Goal: Task Accomplishment & Management: Manage account settings

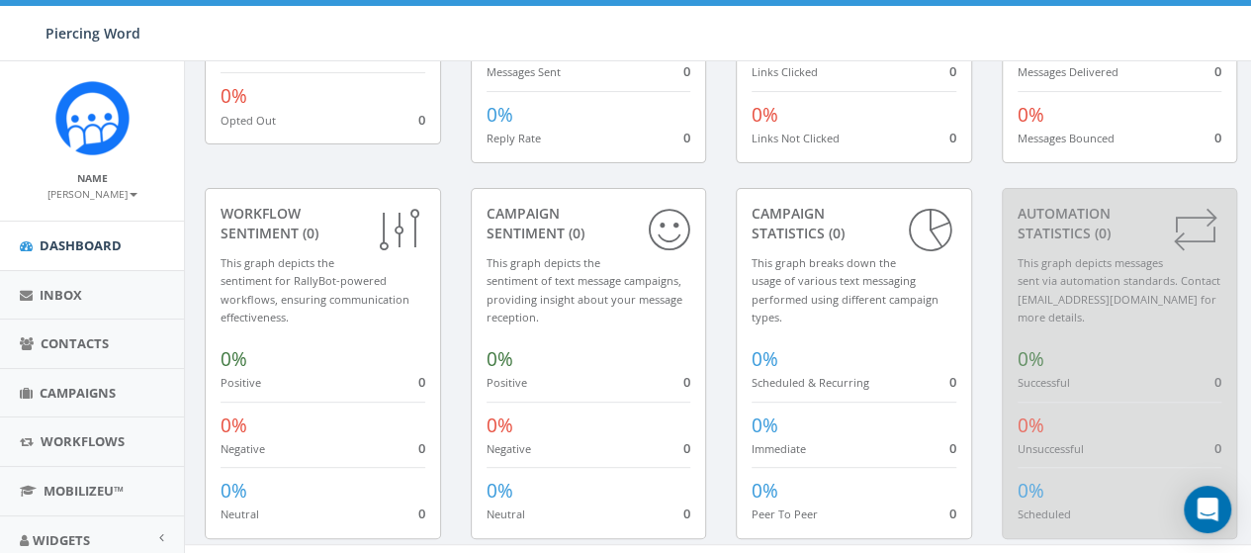
scroll to position [300, 0]
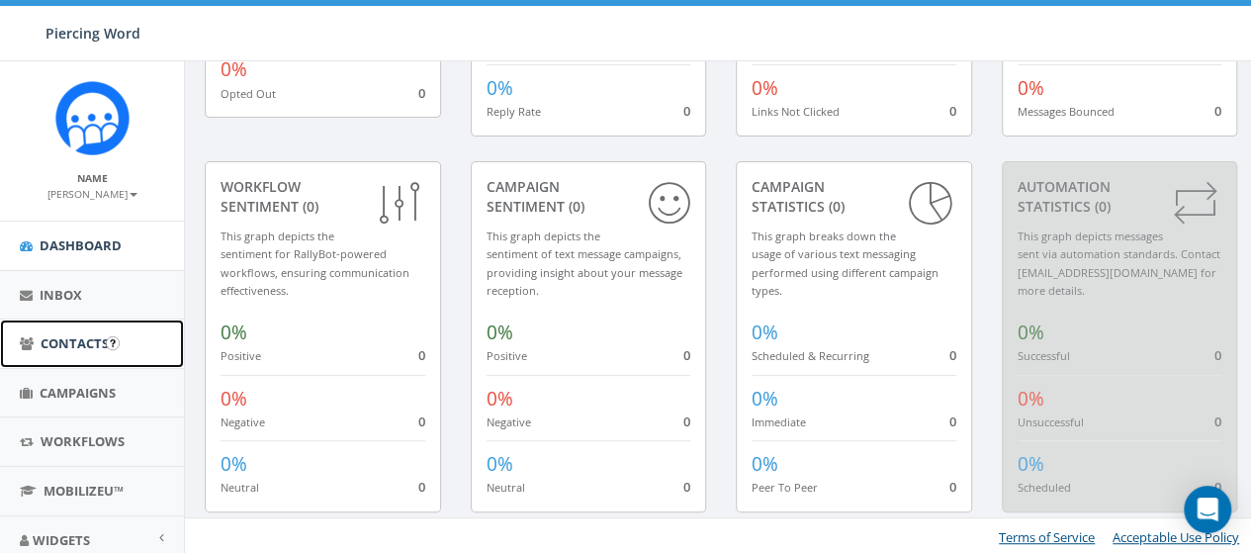
click at [95, 337] on span "Contacts" at bounding box center [75, 343] width 68 height 18
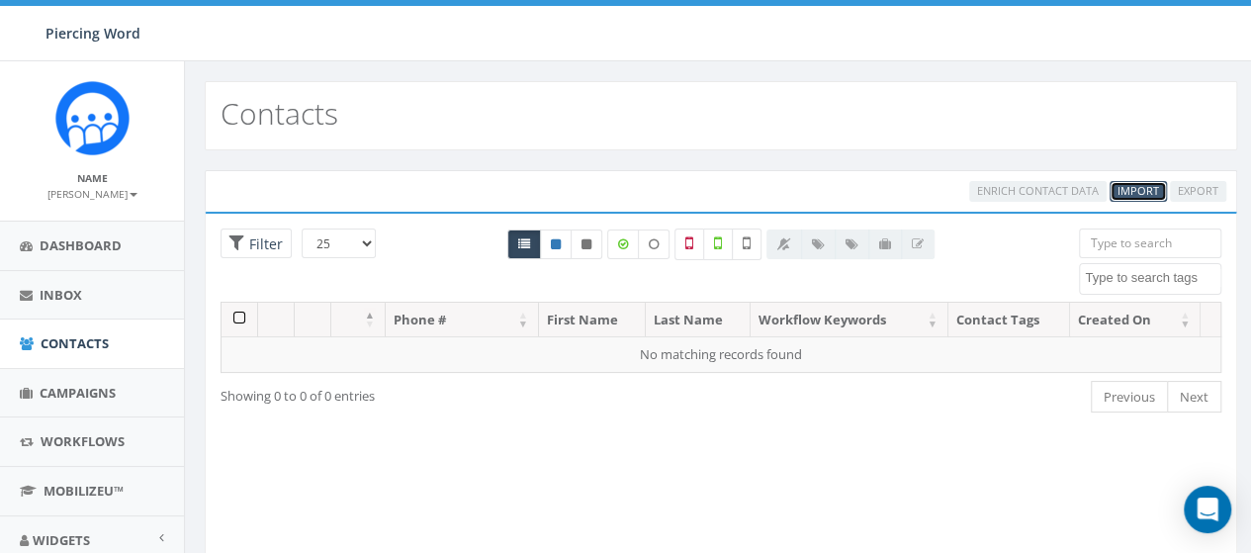
click at [1141, 187] on span "Import" at bounding box center [1138, 190] width 42 height 15
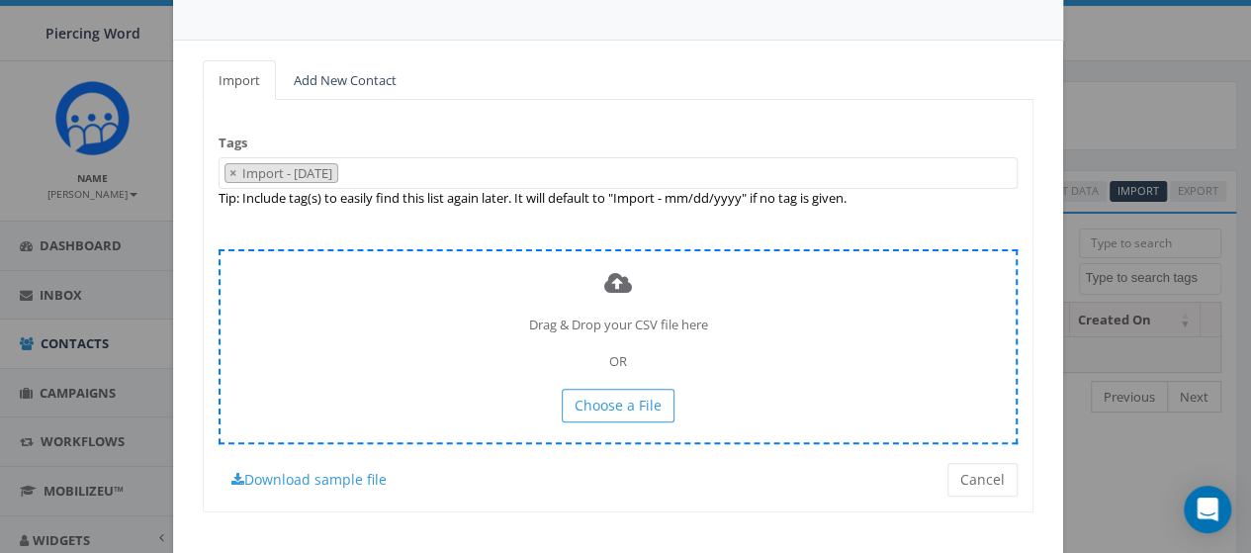
scroll to position [156, 0]
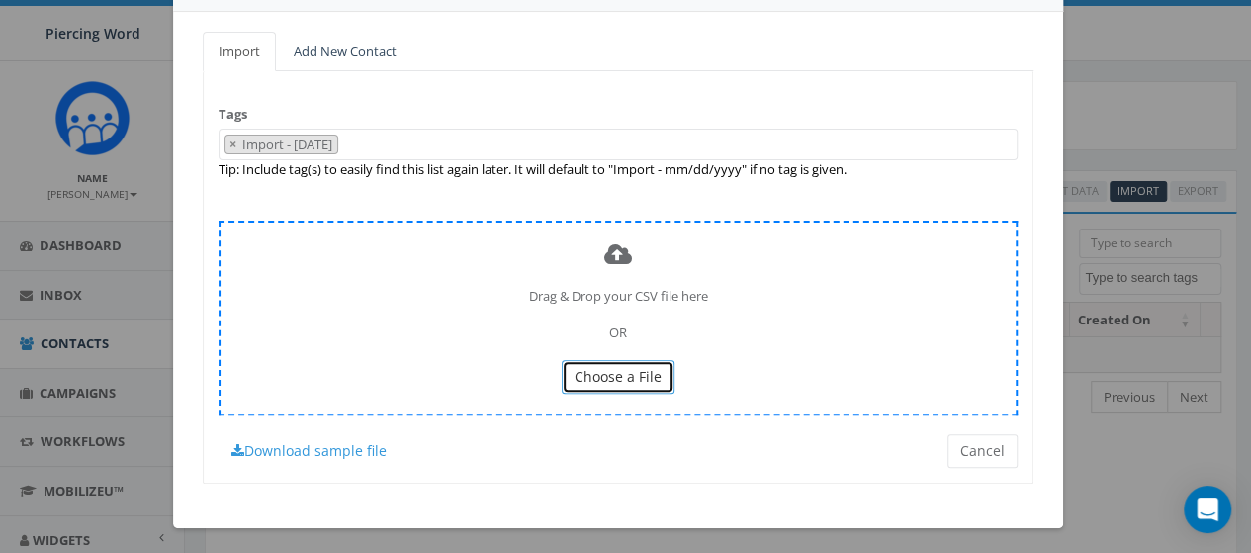
click at [589, 362] on button "Choose a File" at bounding box center [618, 377] width 113 height 34
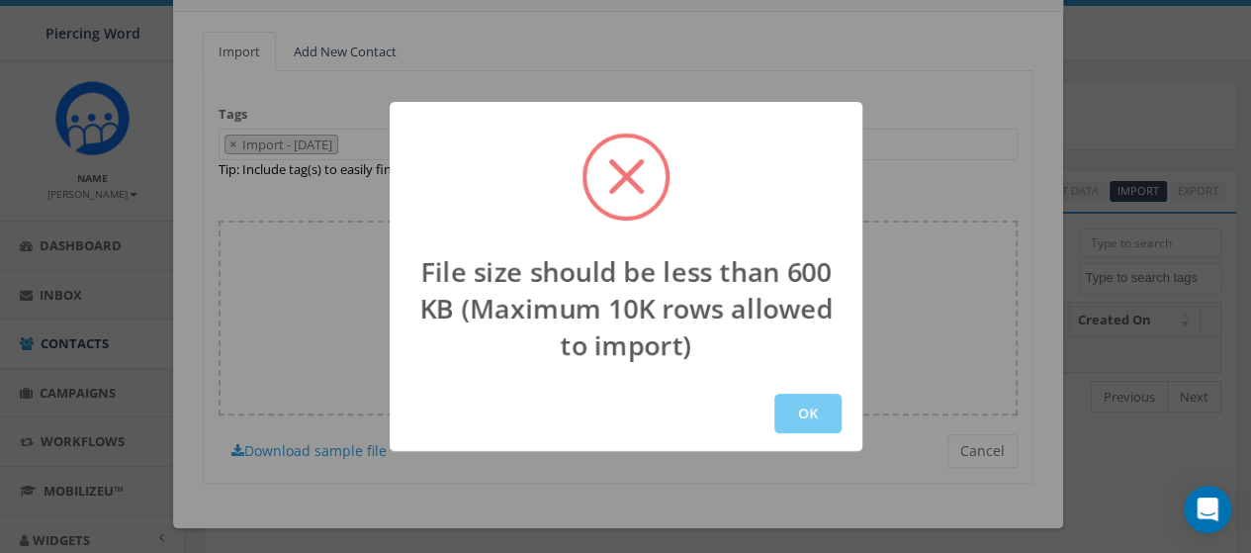
click at [800, 409] on button "OK" at bounding box center [807, 414] width 67 height 40
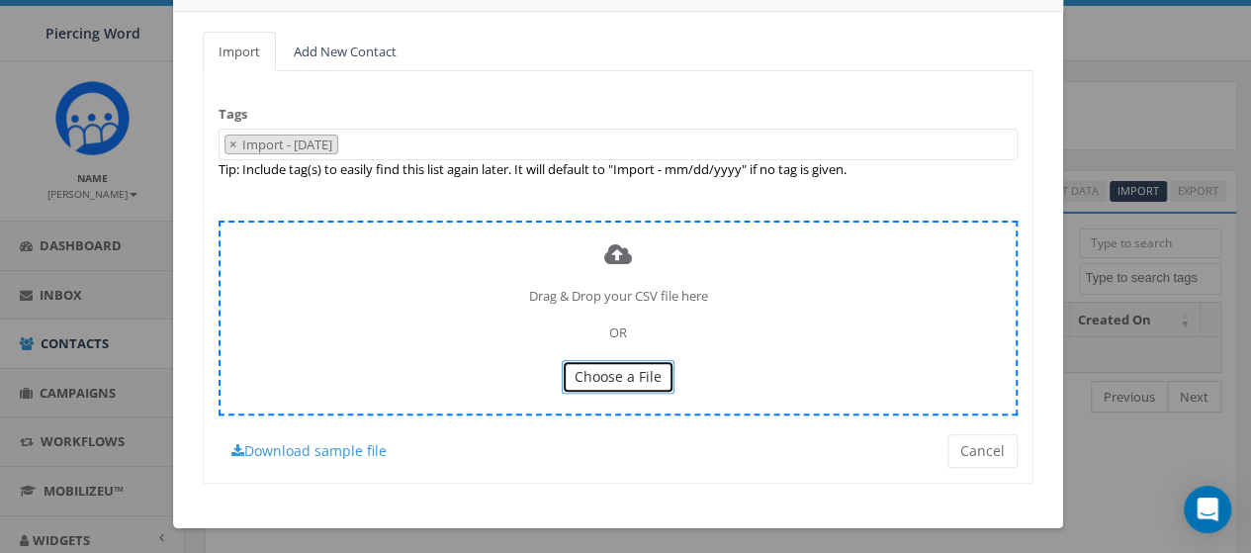
click at [621, 380] on span "Choose a File" at bounding box center [617, 376] width 87 height 19
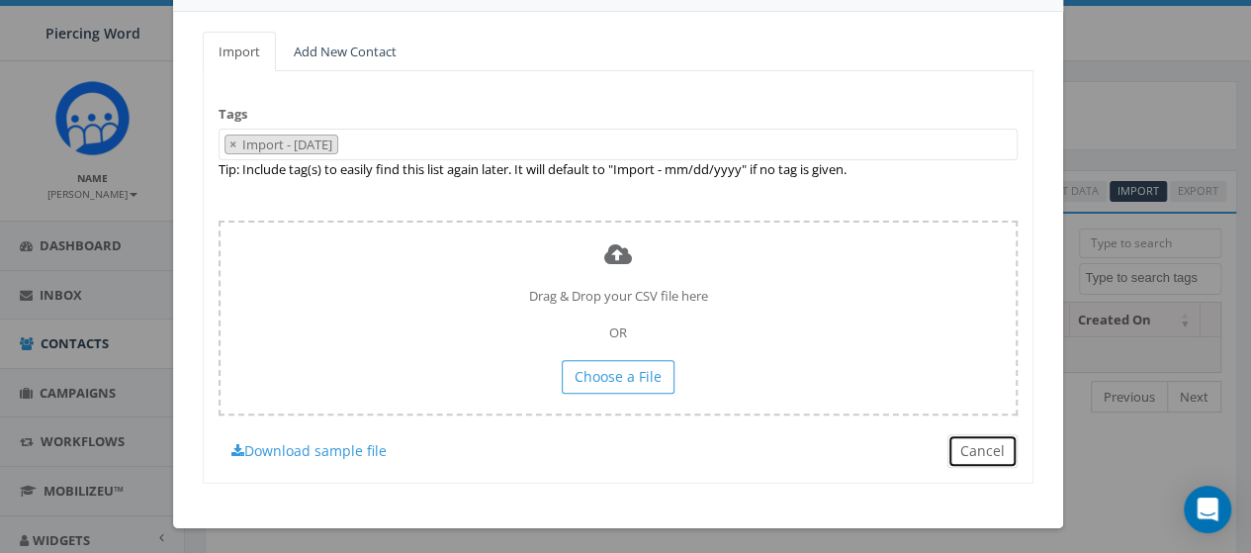
click at [963, 447] on button "Cancel" at bounding box center [982, 451] width 70 height 34
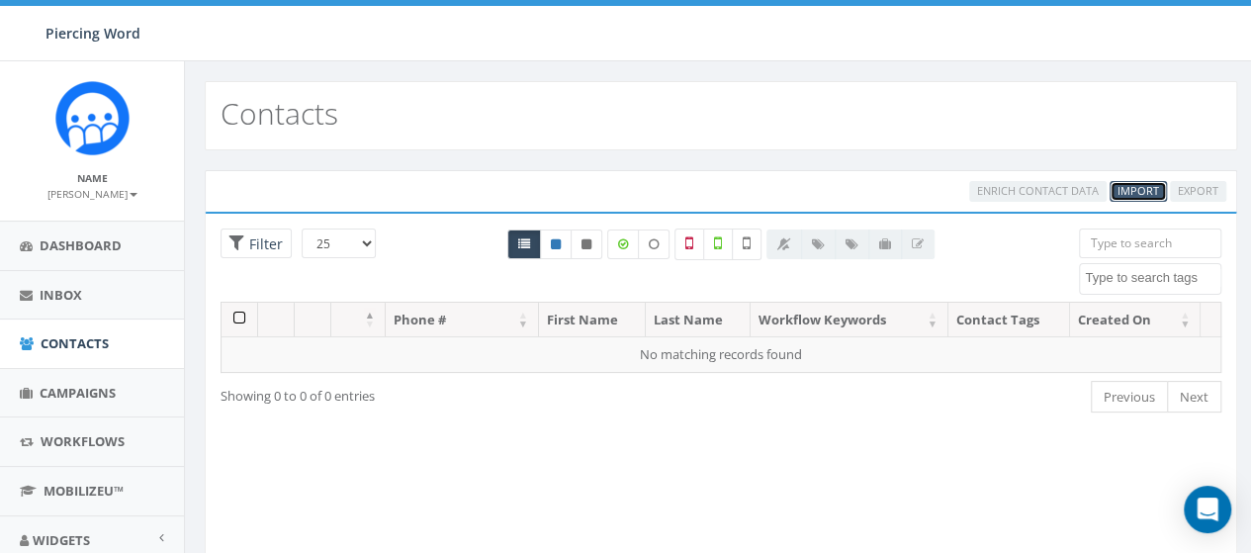
click at [1123, 185] on span "Import" at bounding box center [1138, 190] width 42 height 15
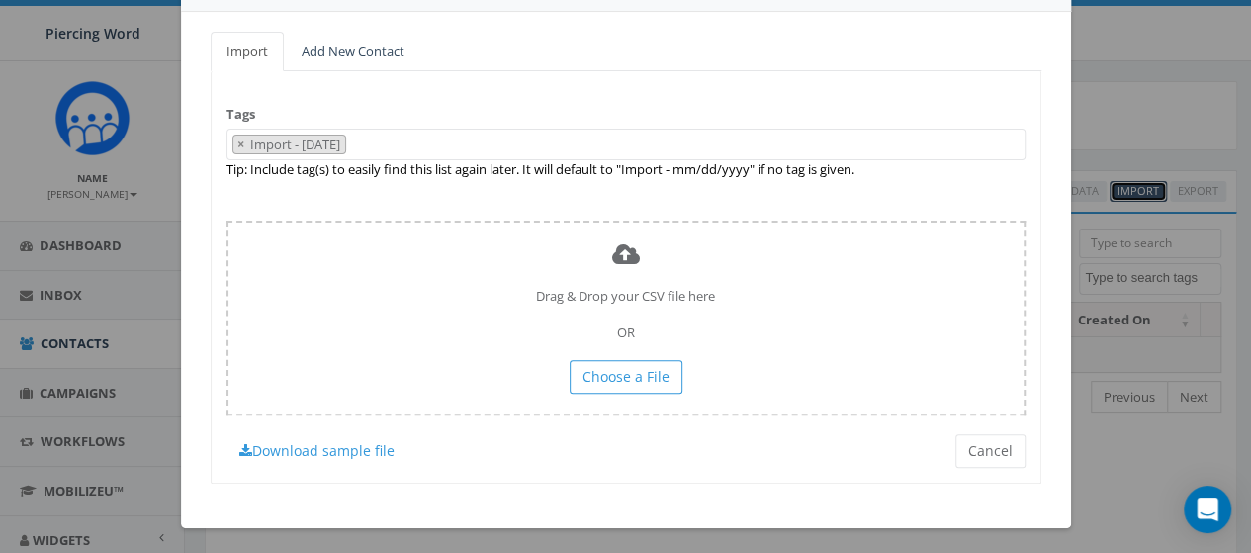
scroll to position [0, 0]
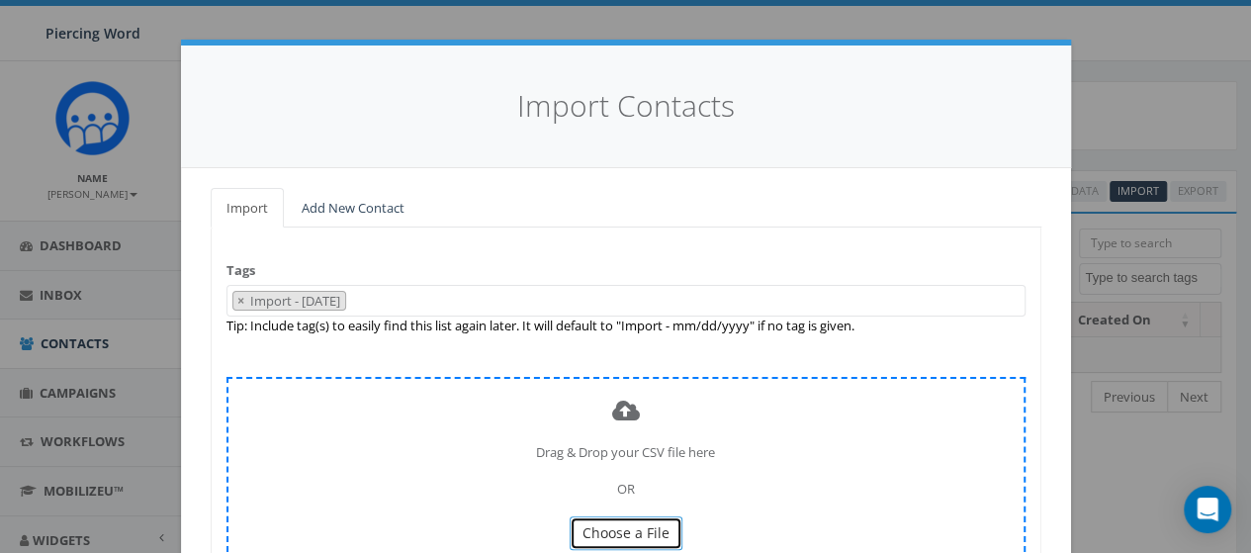
click at [609, 523] on span "Choose a File" at bounding box center [625, 532] width 87 height 19
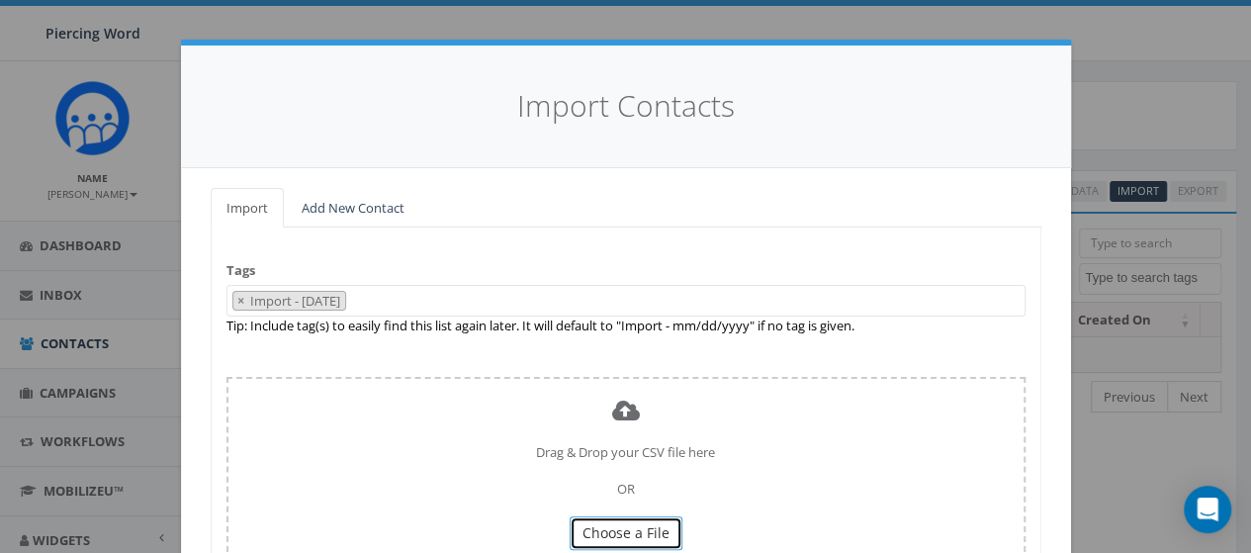
scroll to position [156, 0]
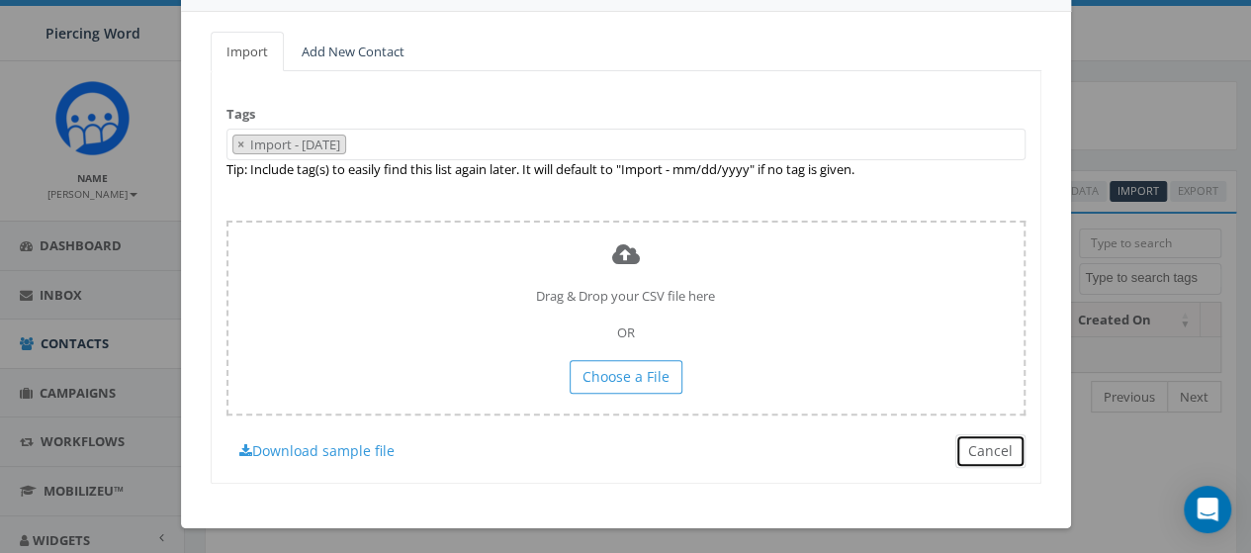
click at [964, 453] on button "Cancel" at bounding box center [990, 451] width 70 height 34
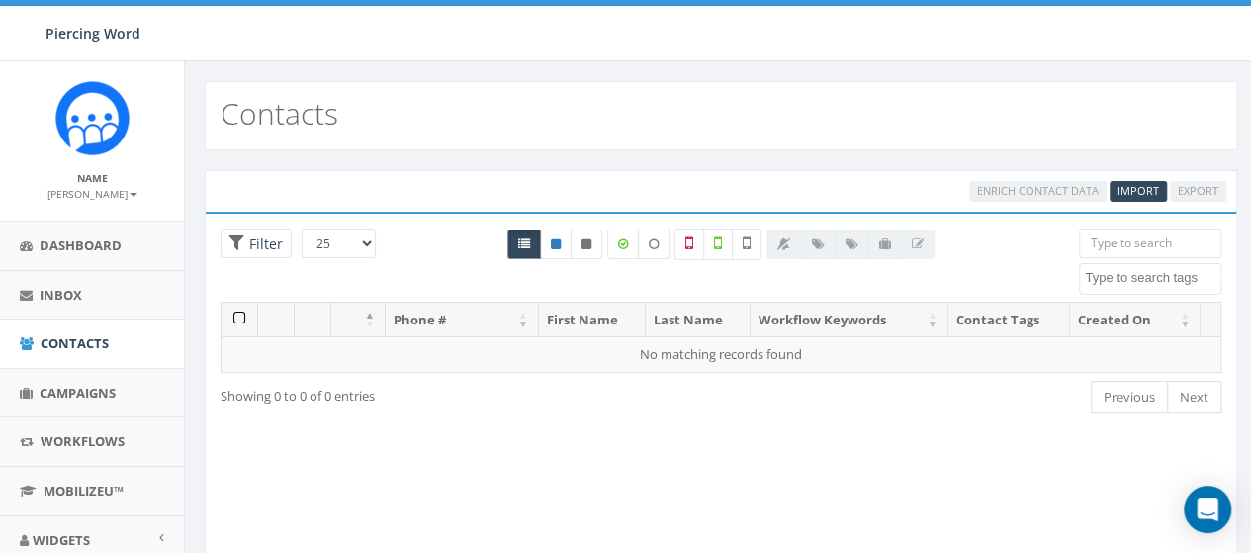
click at [530, 247] on icon at bounding box center [524, 244] width 12 height 12
radio input "true"
click at [1148, 191] on span "Import" at bounding box center [1138, 190] width 42 height 15
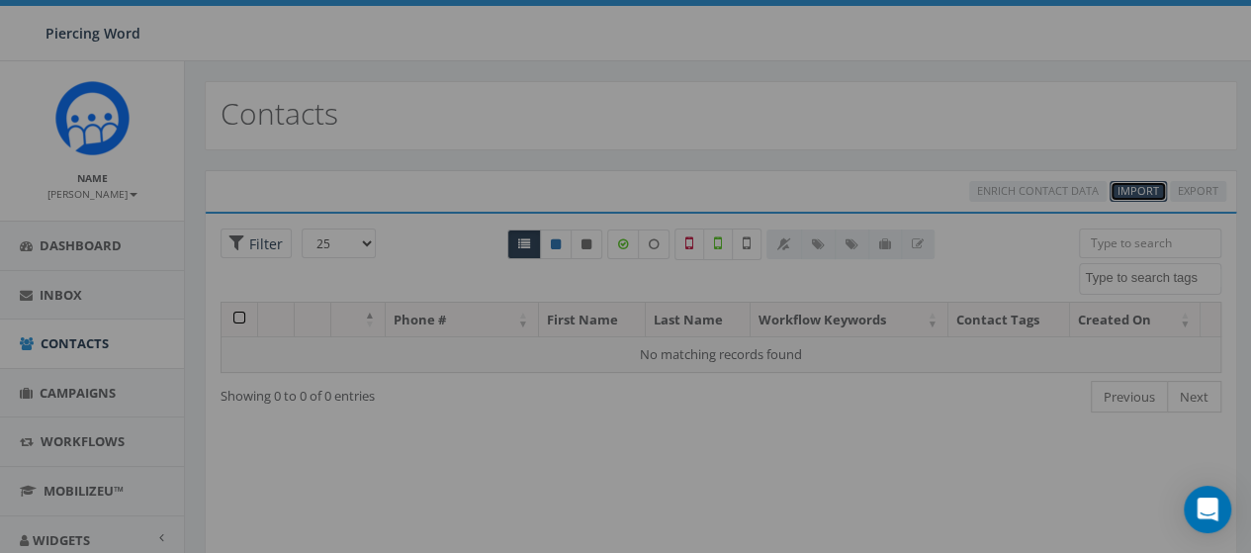
scroll to position [0, 0]
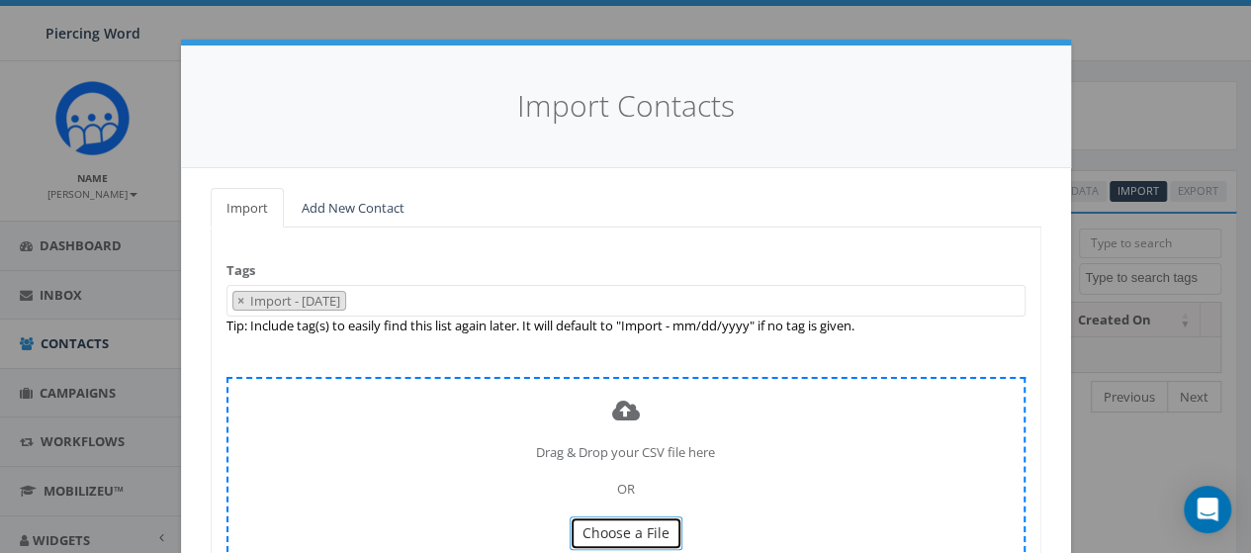
click at [624, 531] on span "Choose a File" at bounding box center [625, 532] width 87 height 19
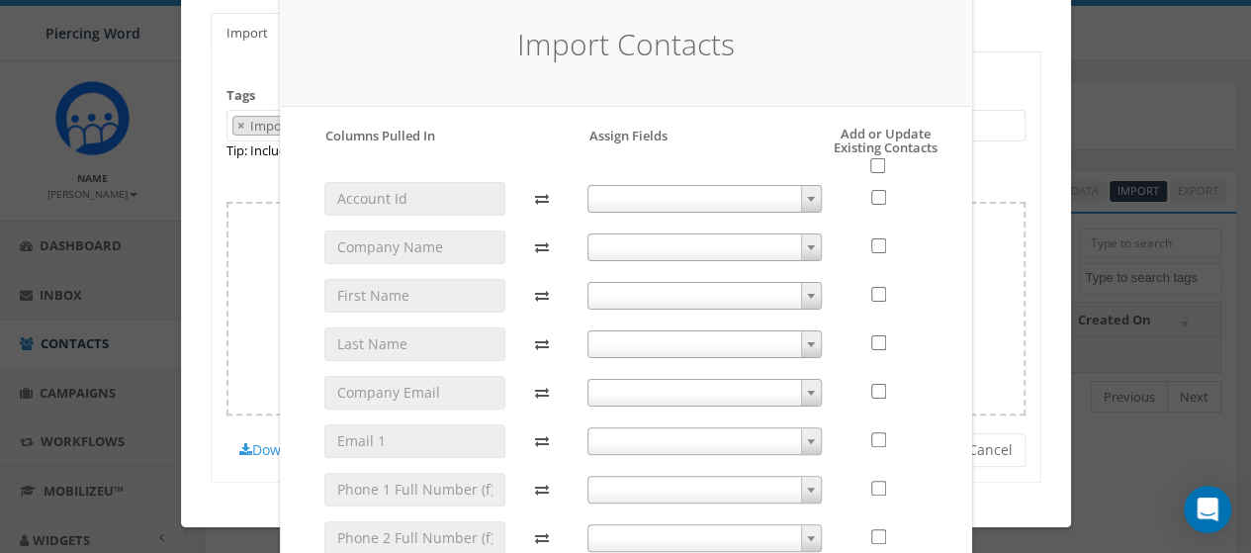
scroll to position [62, 0]
click at [664, 197] on span at bounding box center [704, 198] width 234 height 28
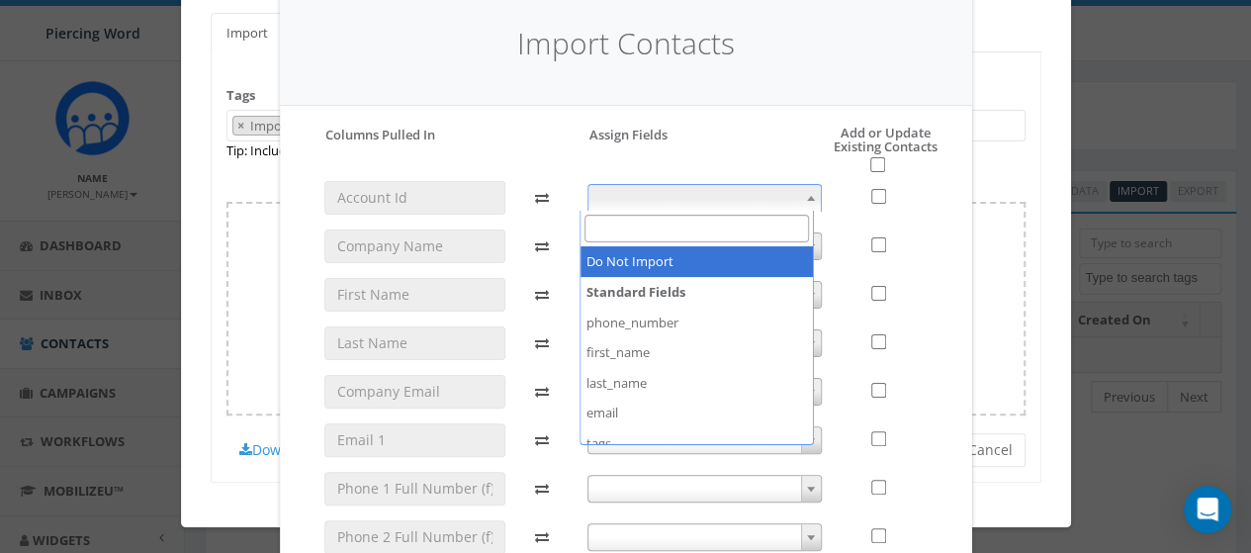
click at [664, 197] on span at bounding box center [704, 198] width 234 height 28
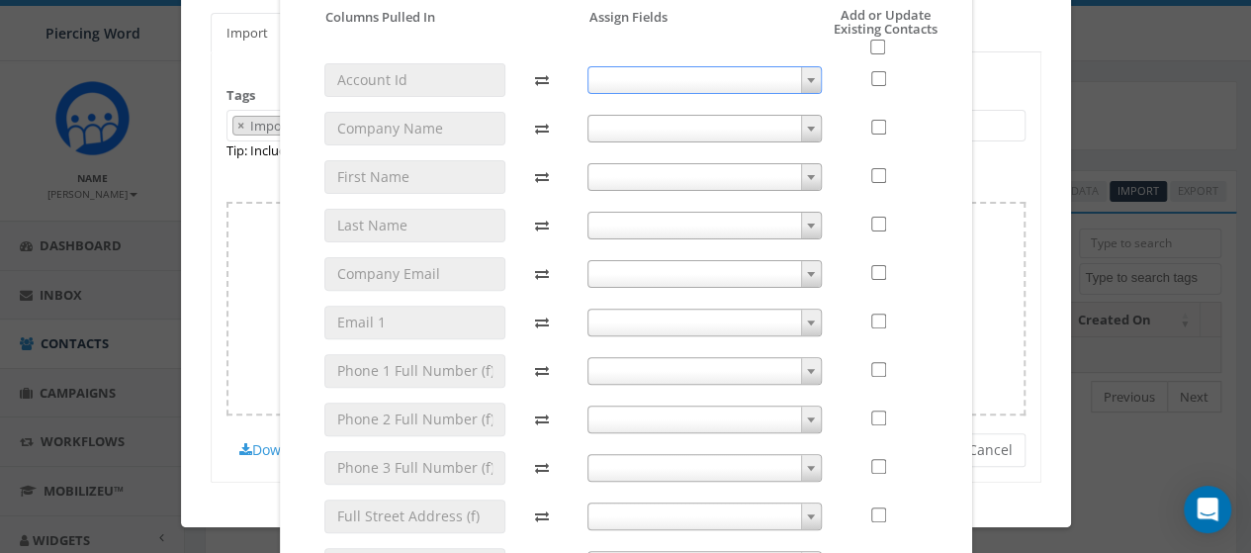
scroll to position [182, 0]
click at [699, 370] on span at bounding box center [704, 369] width 234 height 28
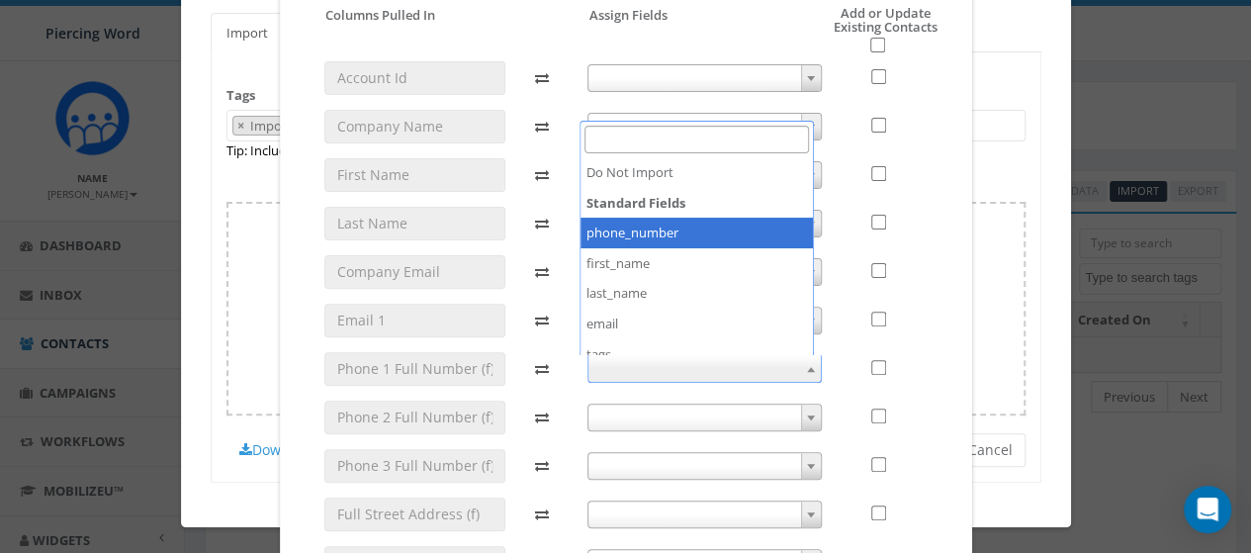
select select "phone_number"
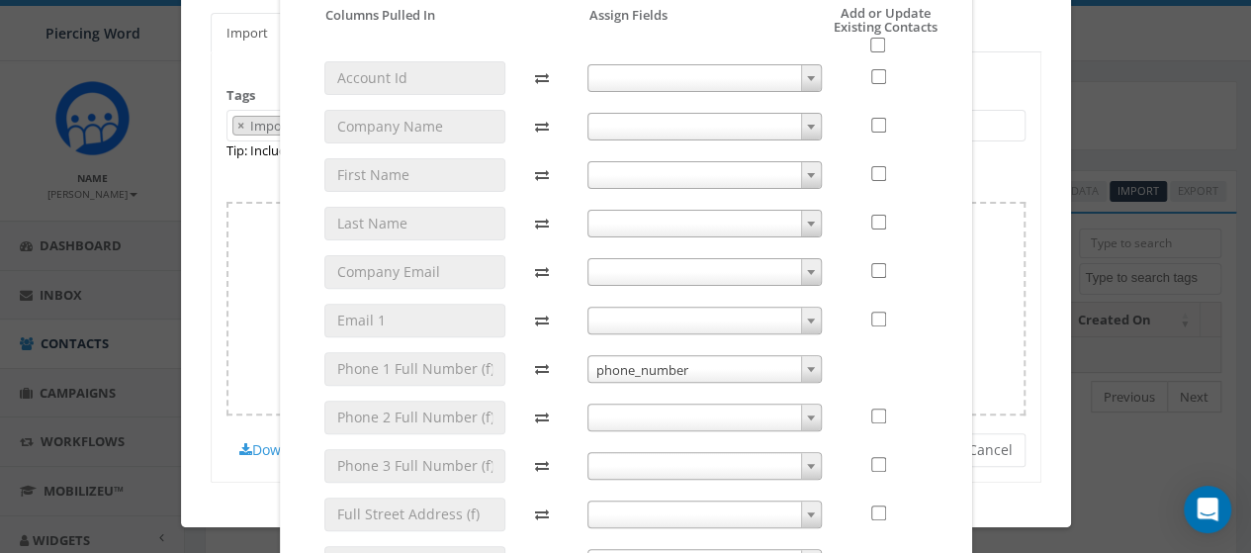
click at [734, 415] on span at bounding box center [704, 417] width 234 height 28
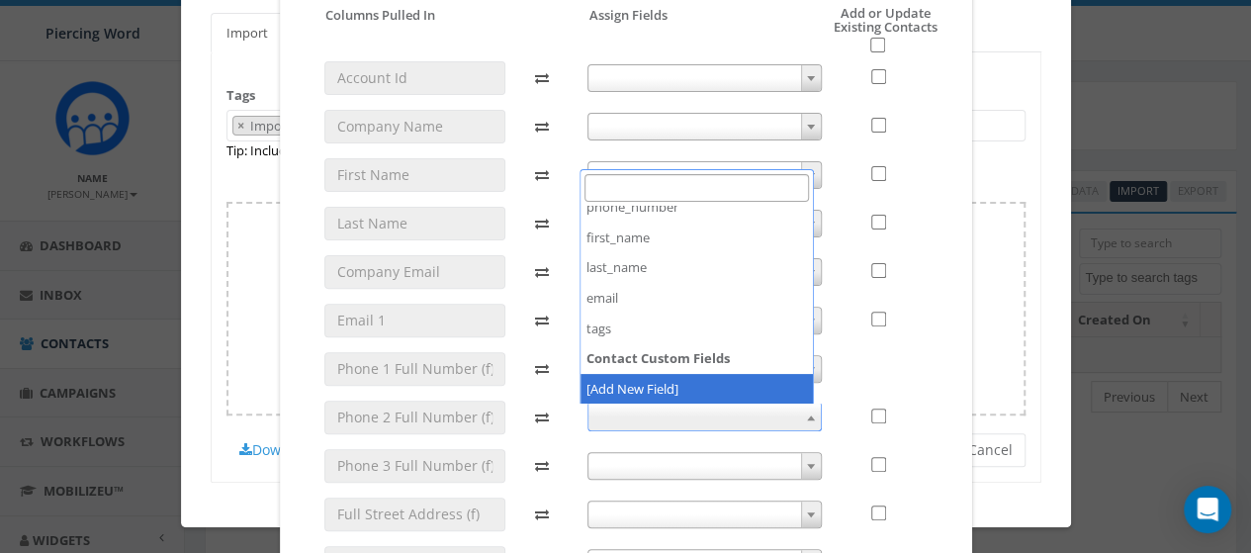
scroll to position [73, 0]
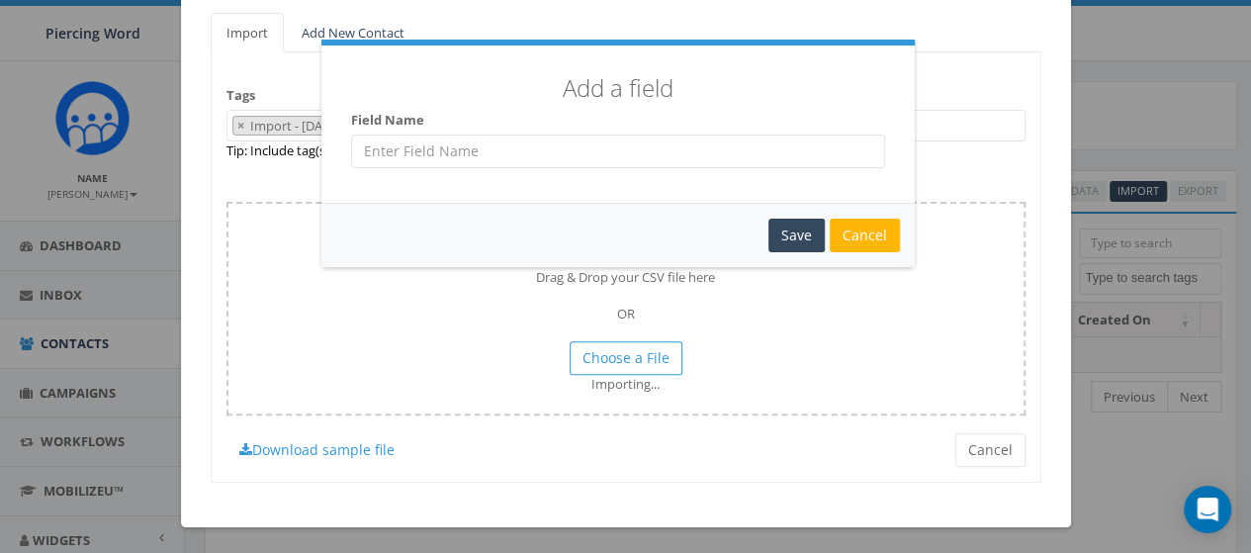
click at [601, 152] on input "text" at bounding box center [618, 151] width 534 height 34
type input "Phone #2"
click at [807, 228] on div "Save" at bounding box center [796, 236] width 56 height 34
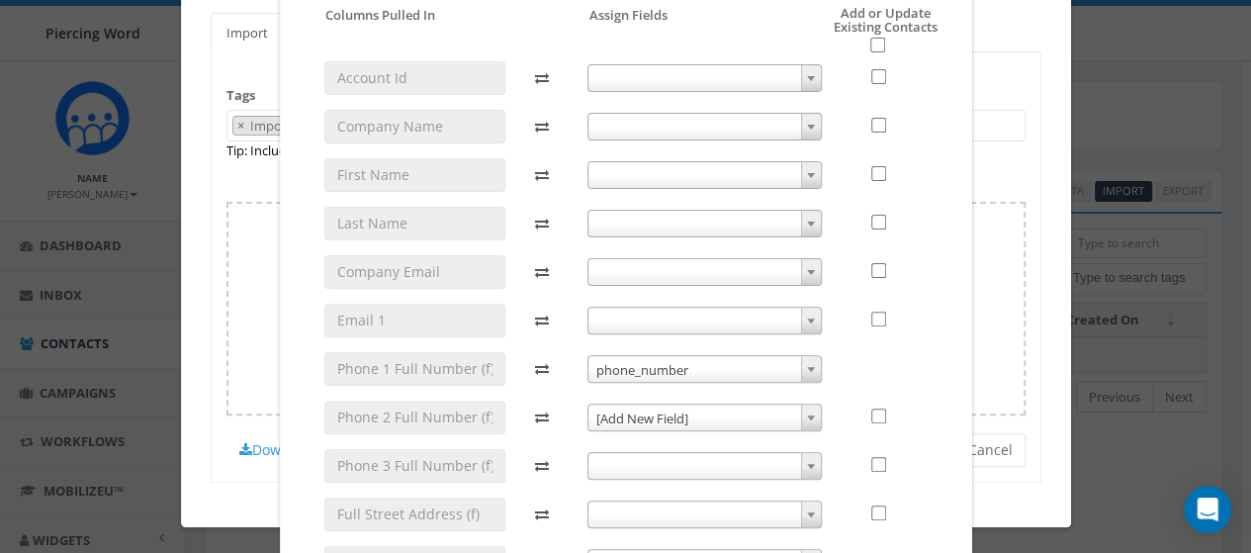
click at [702, 416] on span "[Add New Field]" at bounding box center [704, 418] width 232 height 28
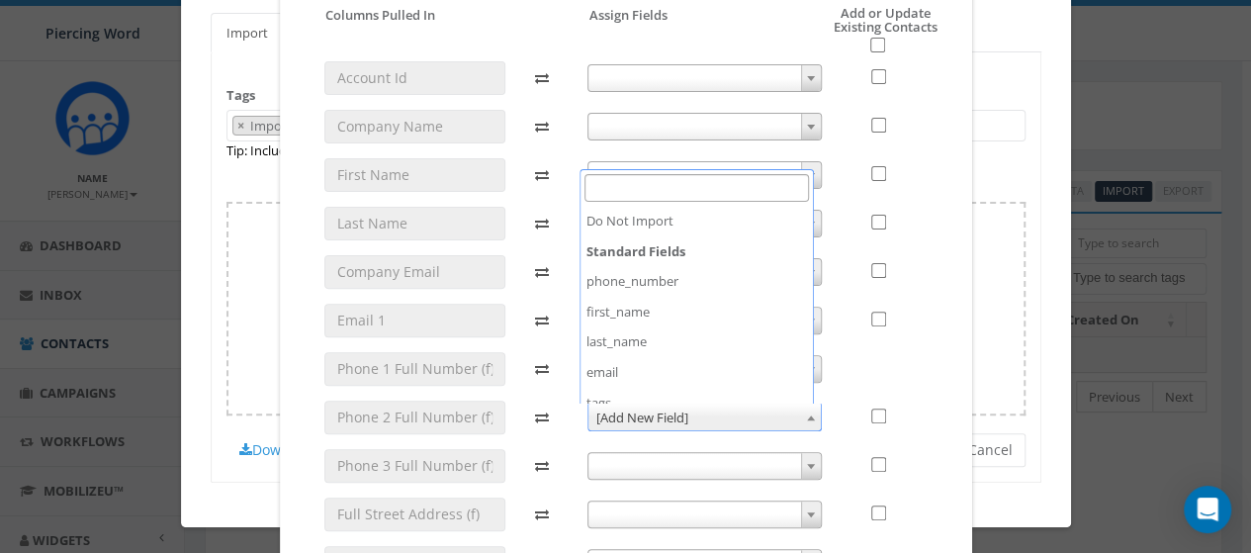
scroll to position [104, 0]
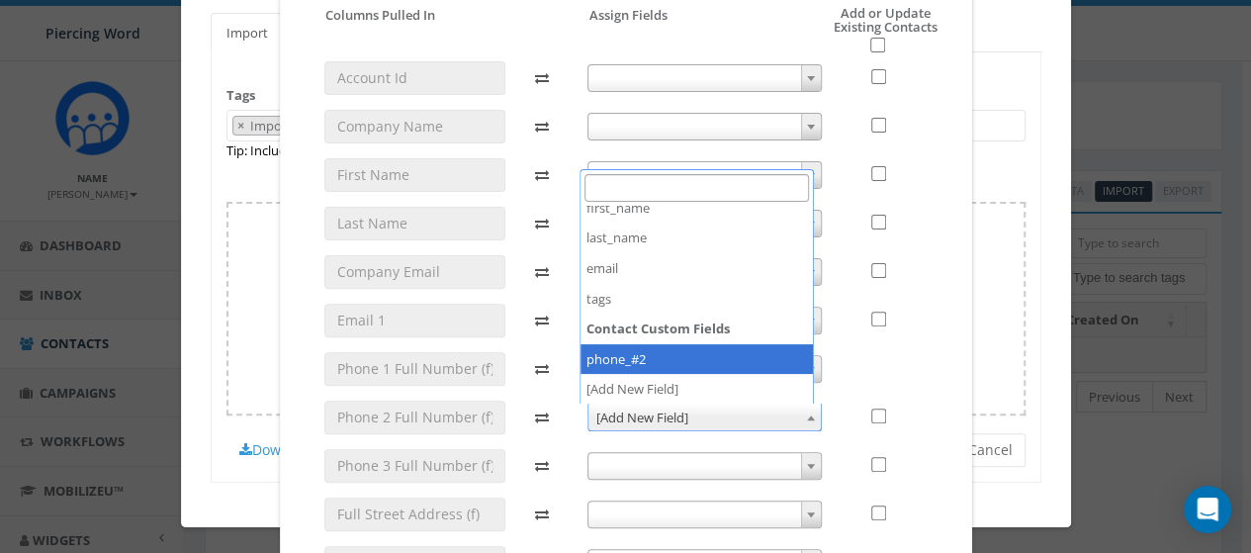
select select "phone_#2"
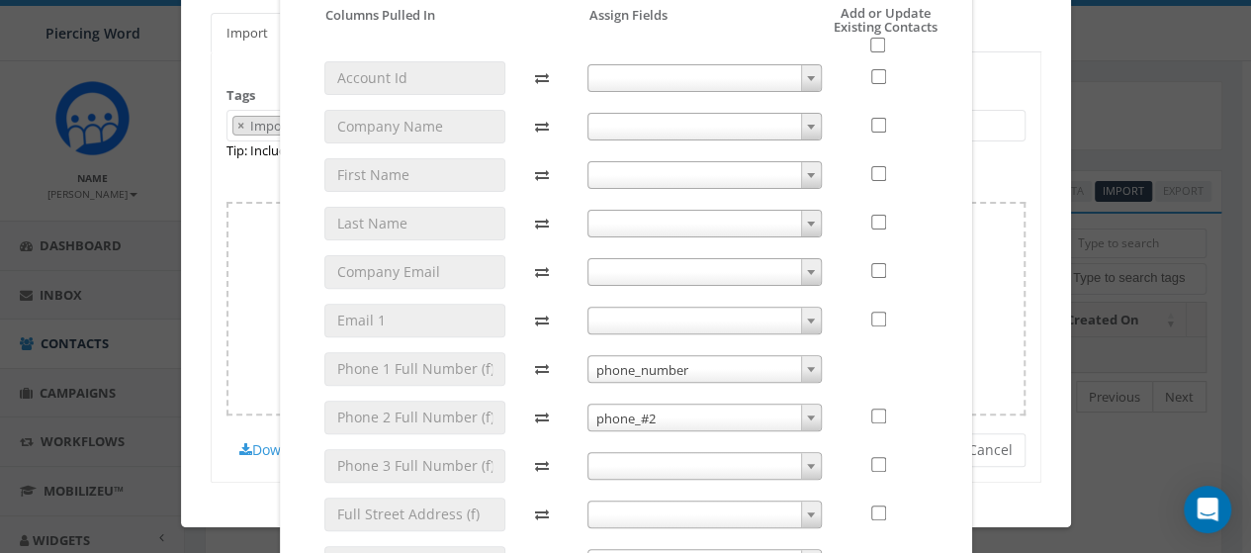
click at [682, 458] on span at bounding box center [704, 466] width 234 height 28
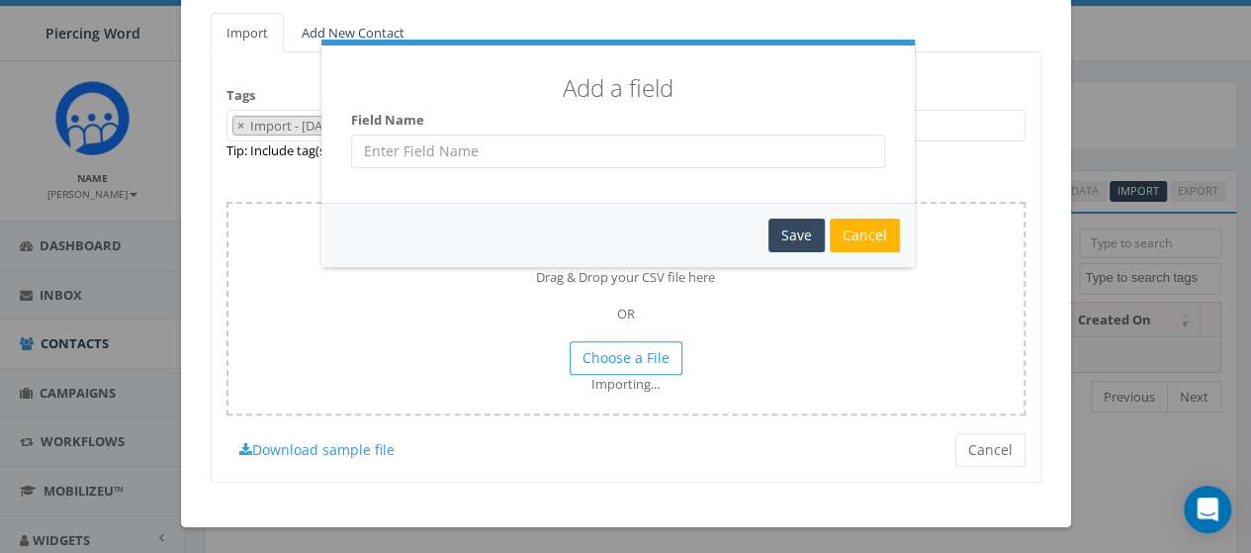
click at [635, 149] on input "text" at bounding box center [618, 151] width 534 height 34
type input "Phone #3"
click at [797, 220] on div "Save" at bounding box center [796, 236] width 56 height 34
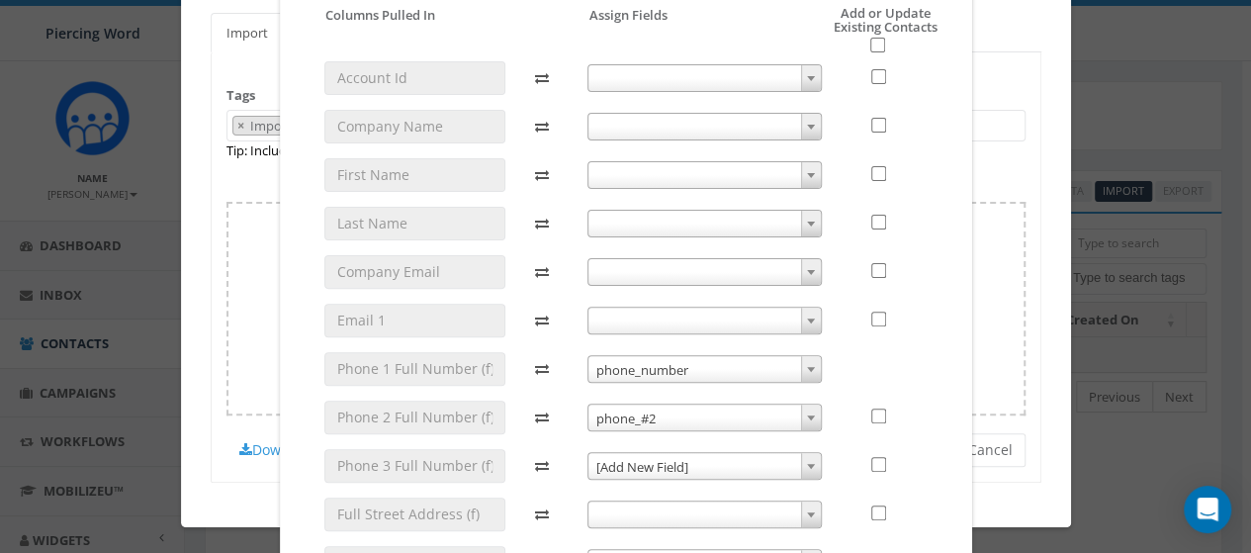
click at [698, 459] on span "[Add New Field]" at bounding box center [704, 467] width 232 height 28
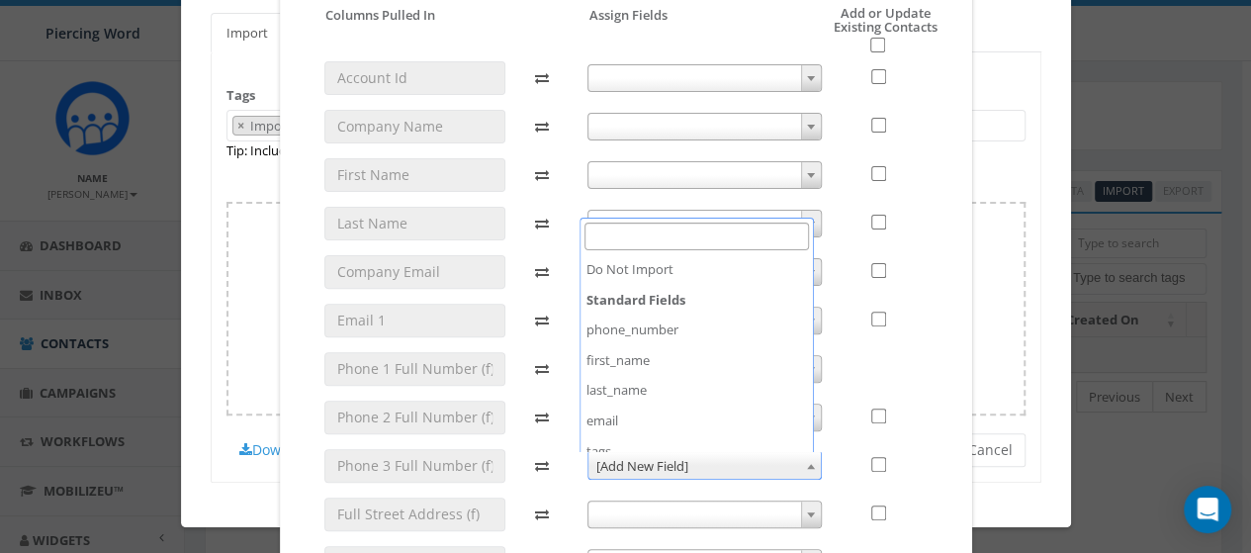
scroll to position [134, 0]
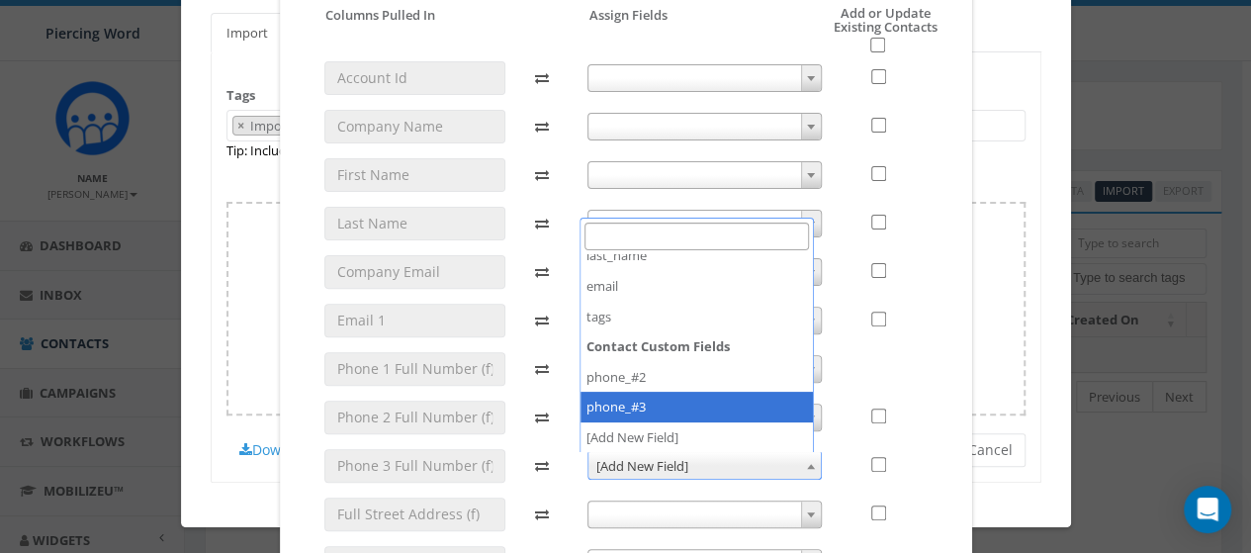
select select "phone_#3"
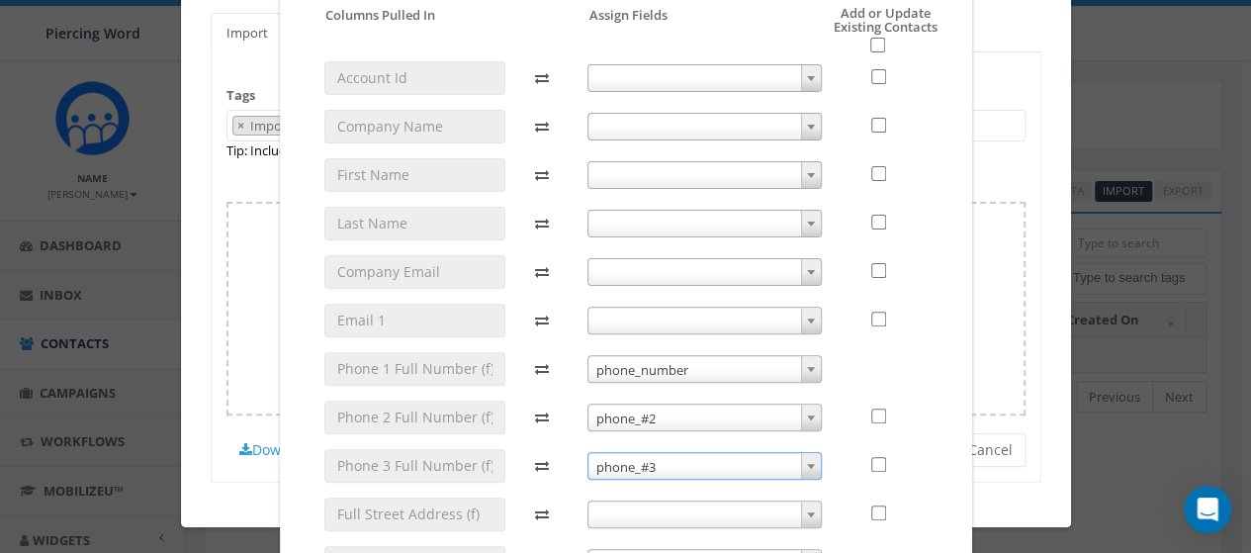
scroll to position [182, 0]
click at [655, 511] on span at bounding box center [704, 514] width 234 height 28
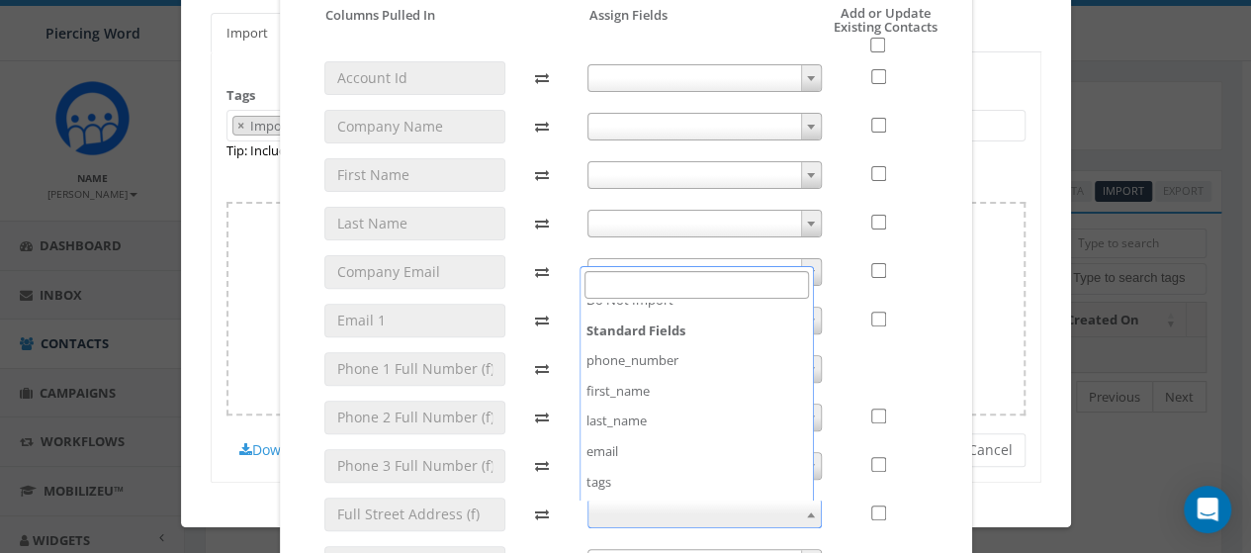
scroll to position [21, 0]
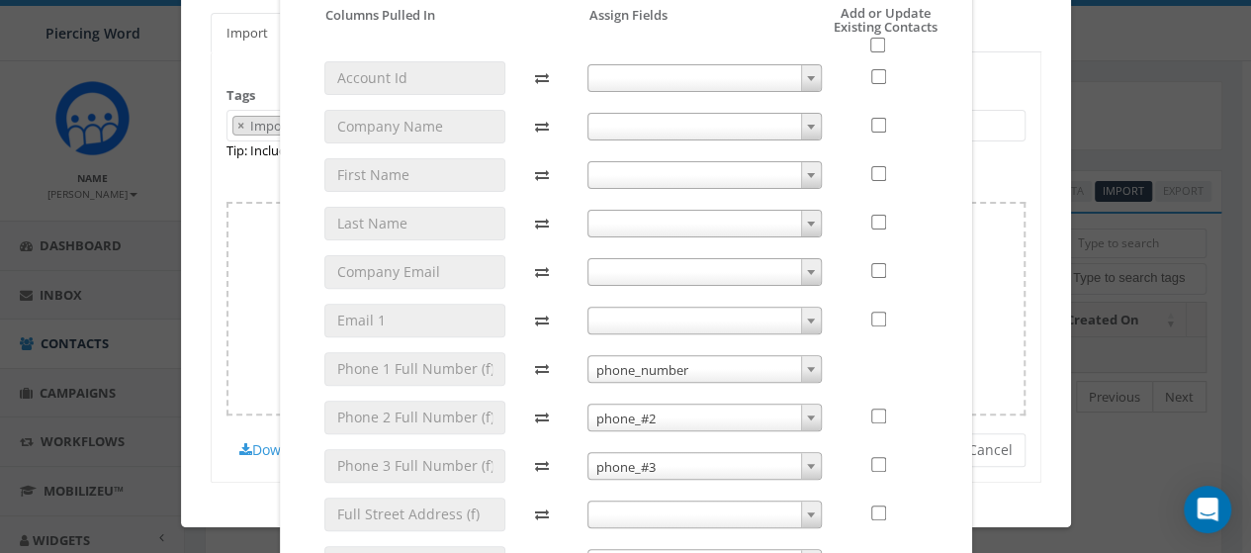
click at [542, 213] on icon at bounding box center [546, 224] width 52 height 34
click at [665, 326] on span at bounding box center [704, 321] width 234 height 28
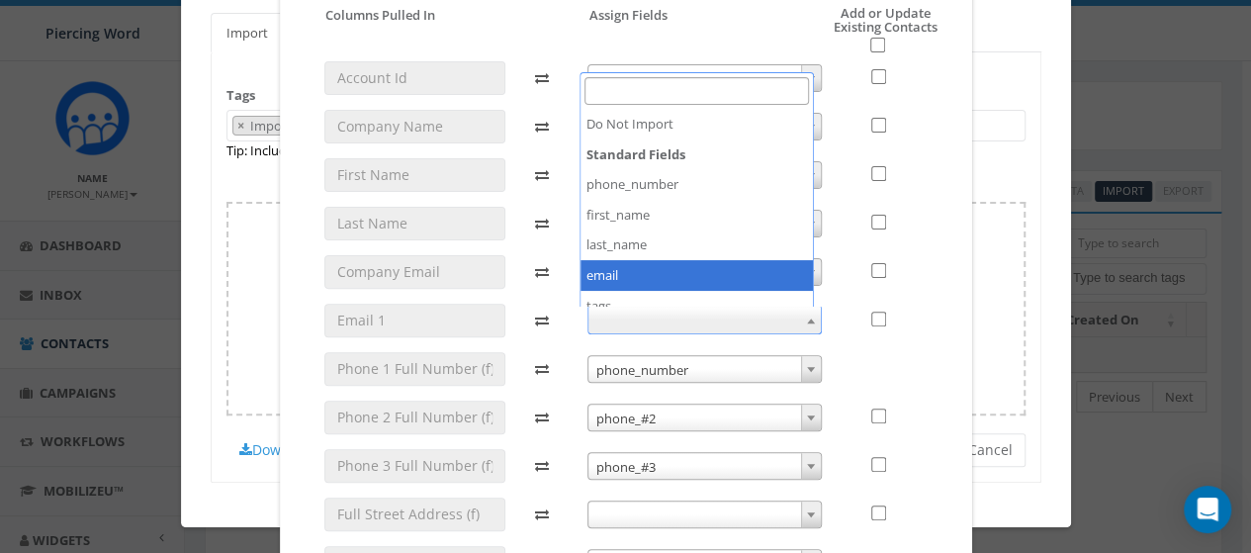
select select "email"
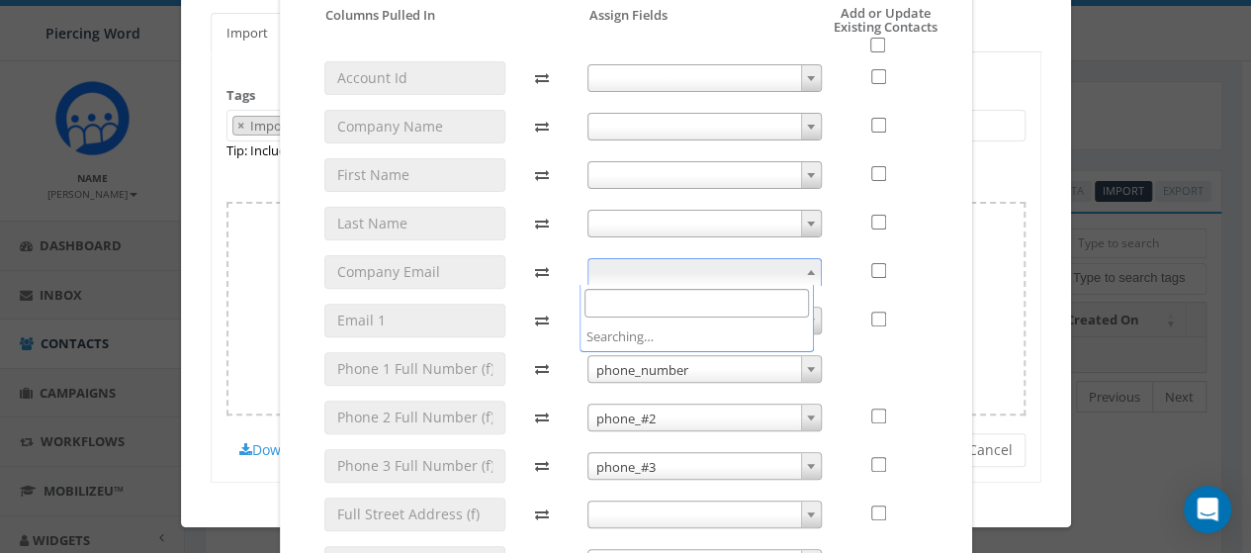
click at [691, 270] on span at bounding box center [704, 272] width 234 height 28
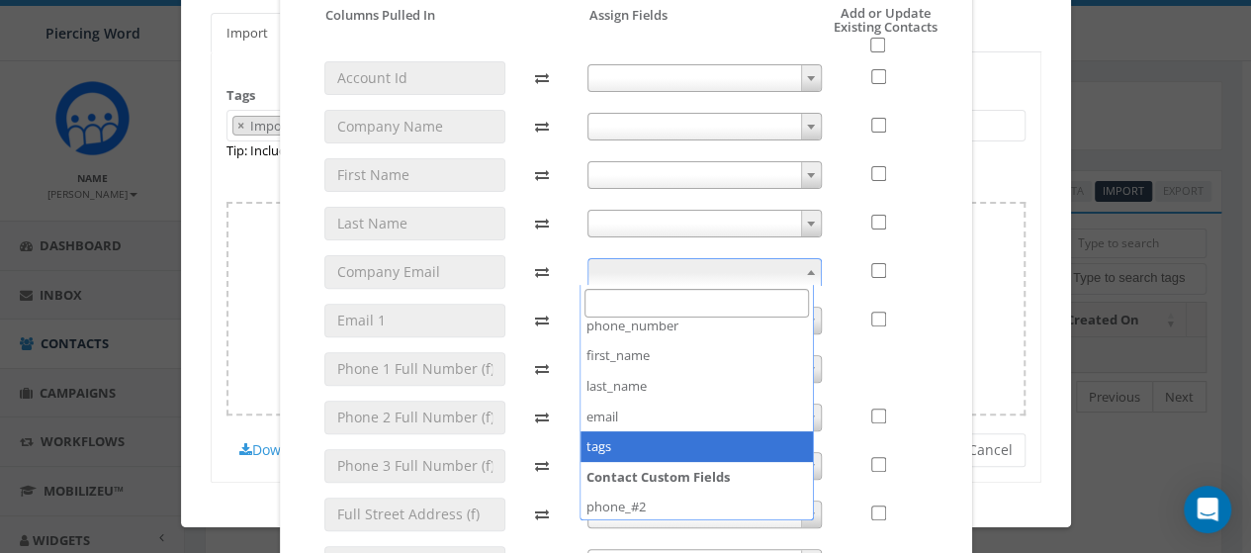
scroll to position [134, 0]
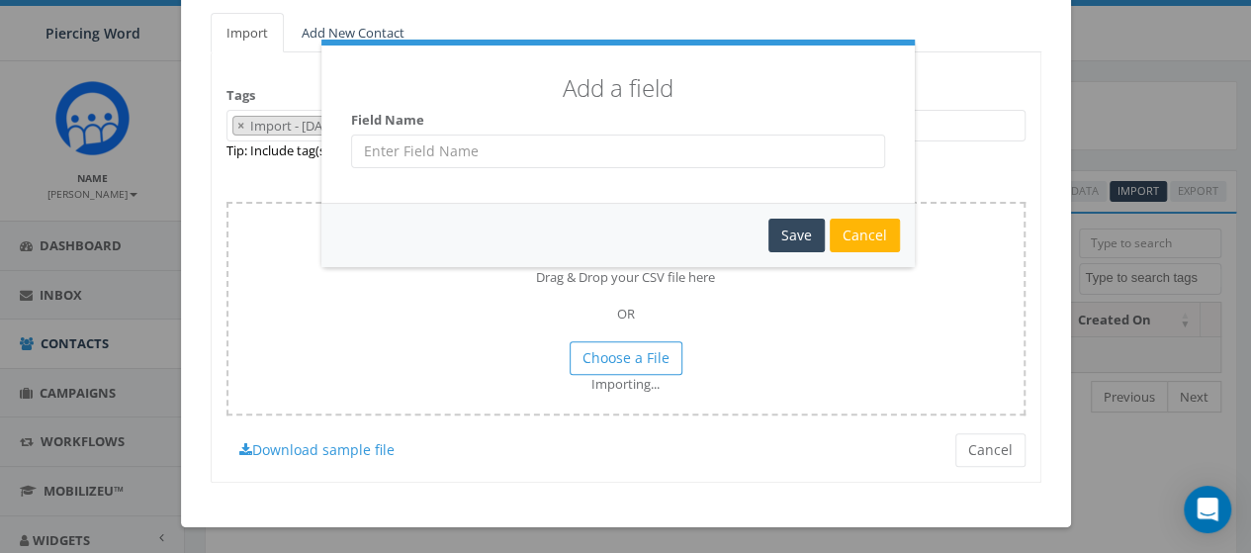
click at [648, 159] on input "text" at bounding box center [618, 151] width 534 height 34
type input "Email #2"
click at [797, 225] on div "Save" at bounding box center [796, 236] width 56 height 34
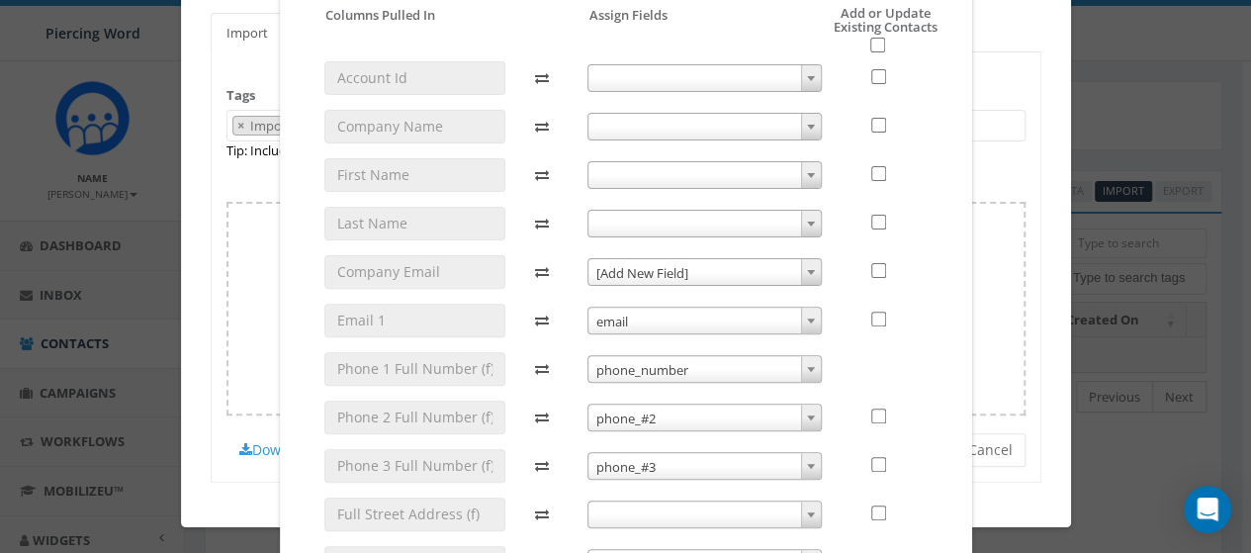
scroll to position [182, 0]
click at [689, 268] on span "[Add New Field]" at bounding box center [704, 273] width 232 height 28
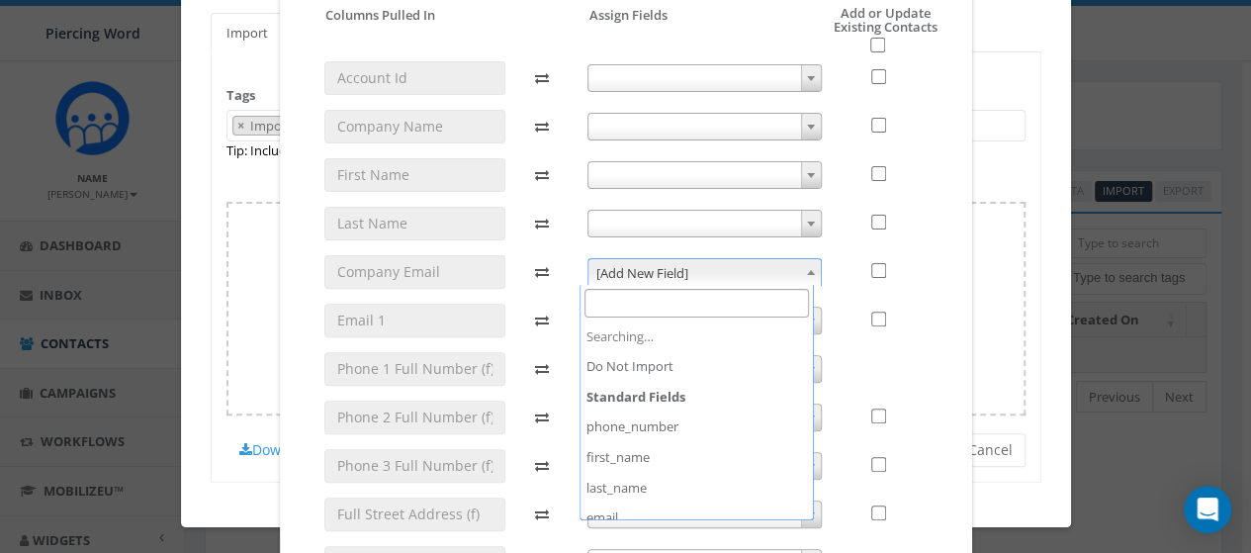
scroll to position [164, 0]
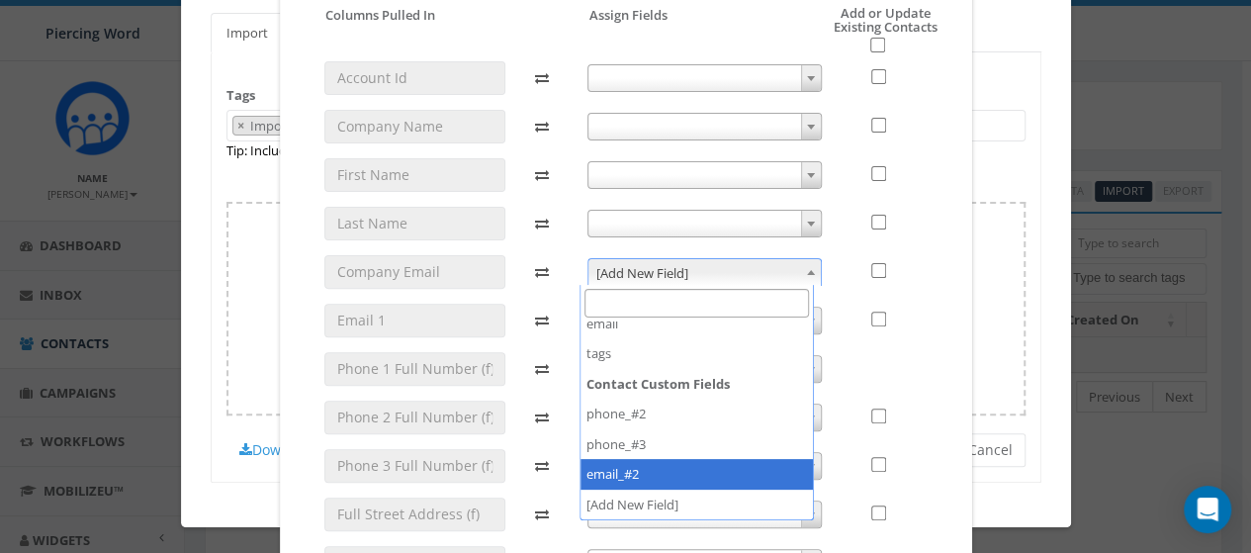
select select "email_#2"
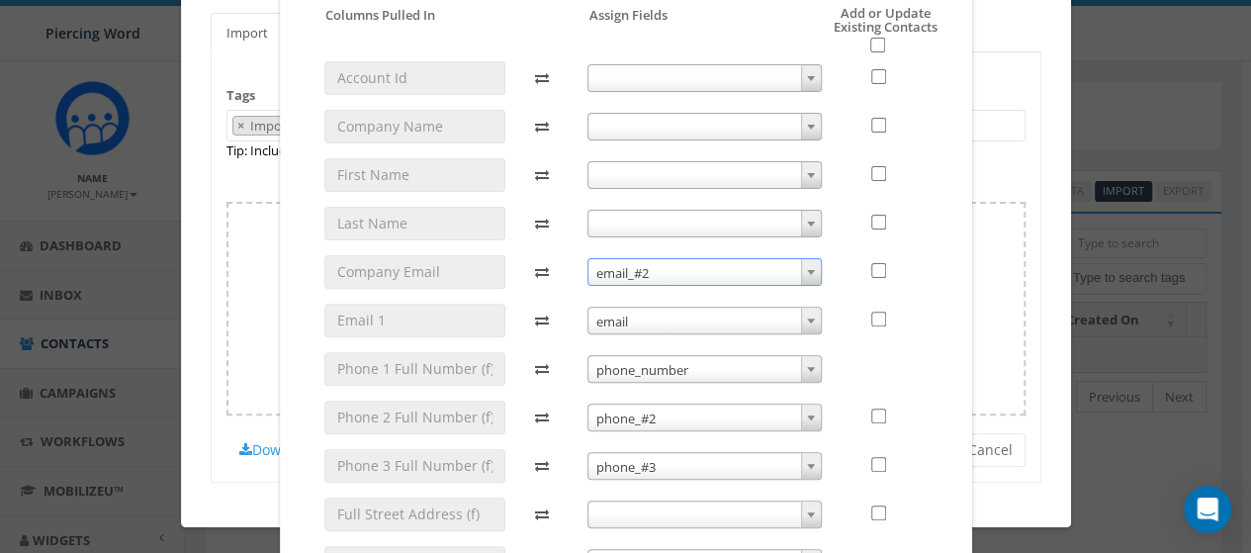
scroll to position [182, 0]
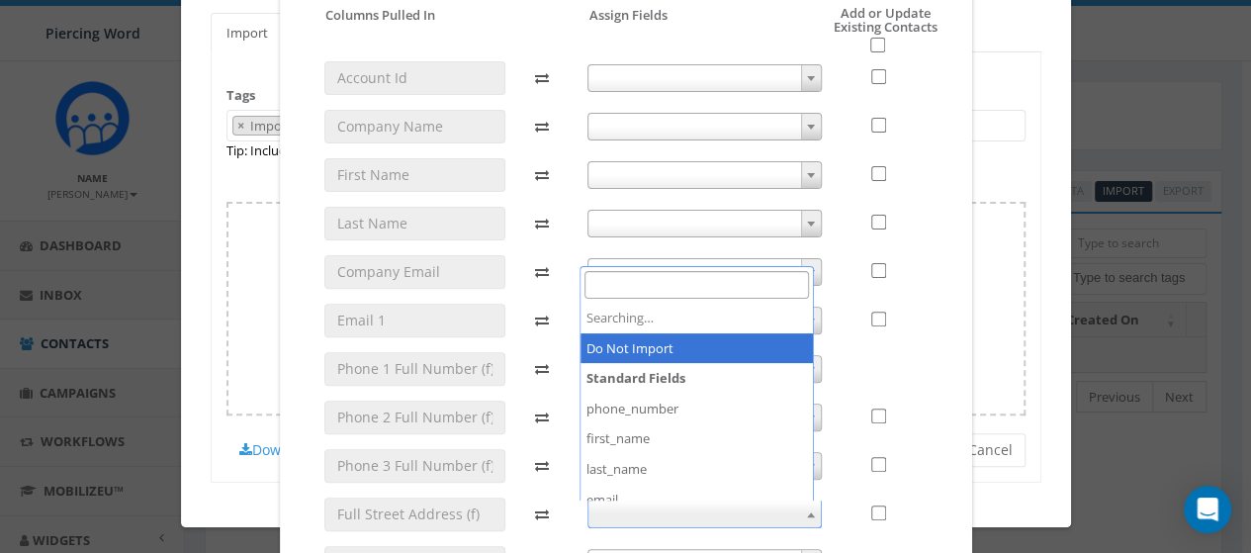
click at [666, 515] on span at bounding box center [704, 514] width 234 height 28
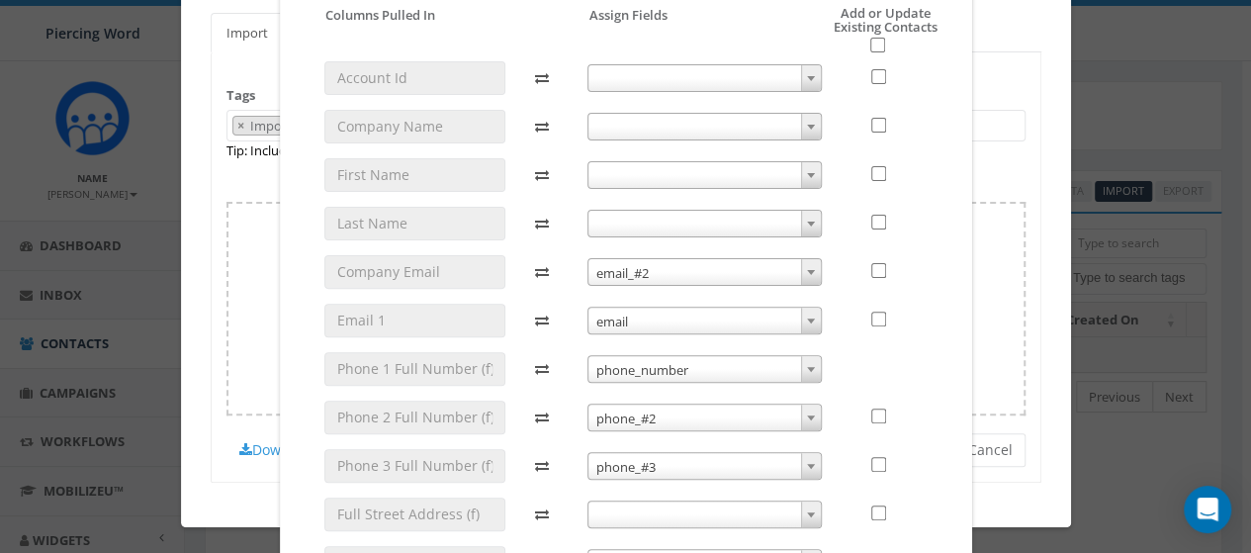
click at [918, 234] on div at bounding box center [889, 224] width 76 height 34
click at [781, 118] on span at bounding box center [704, 127] width 234 height 28
click at [910, 130] on div at bounding box center [889, 127] width 76 height 34
click at [994, 135] on div "Import Contacts Please accept policy to proceed Please map phone number field t…" at bounding box center [625, 276] width 1251 height 553
click at [935, 276] on div "I have read the Acceptable Use Policy Cancel Import Contacts" at bounding box center [626, 408] width 662 height 658
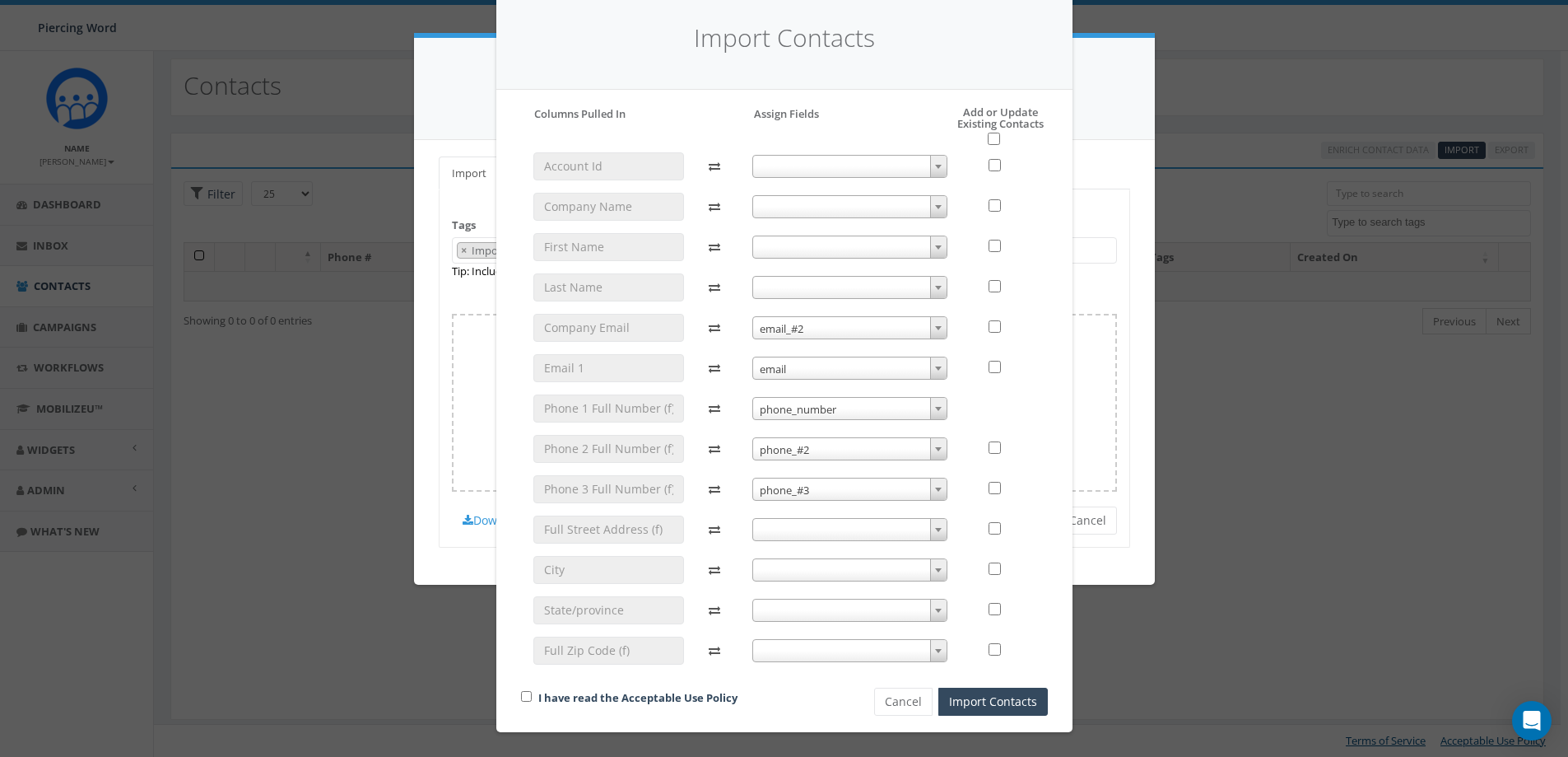
scroll to position [62, 0]
click at [905, 460] on button "Cancel" at bounding box center [903, 702] width 58 height 28
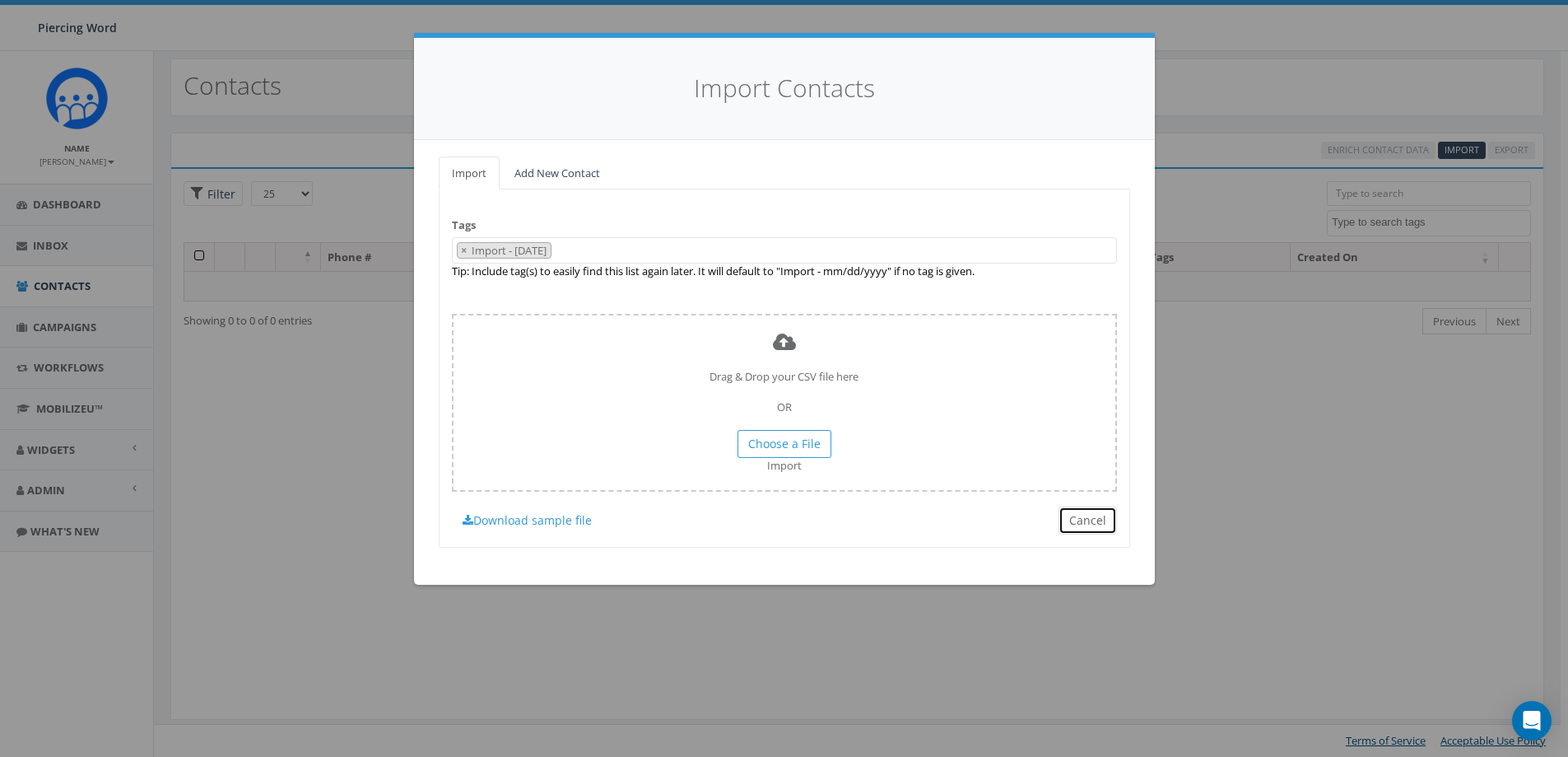
click at [1040, 460] on button "Cancel" at bounding box center [1088, 520] width 58 height 28
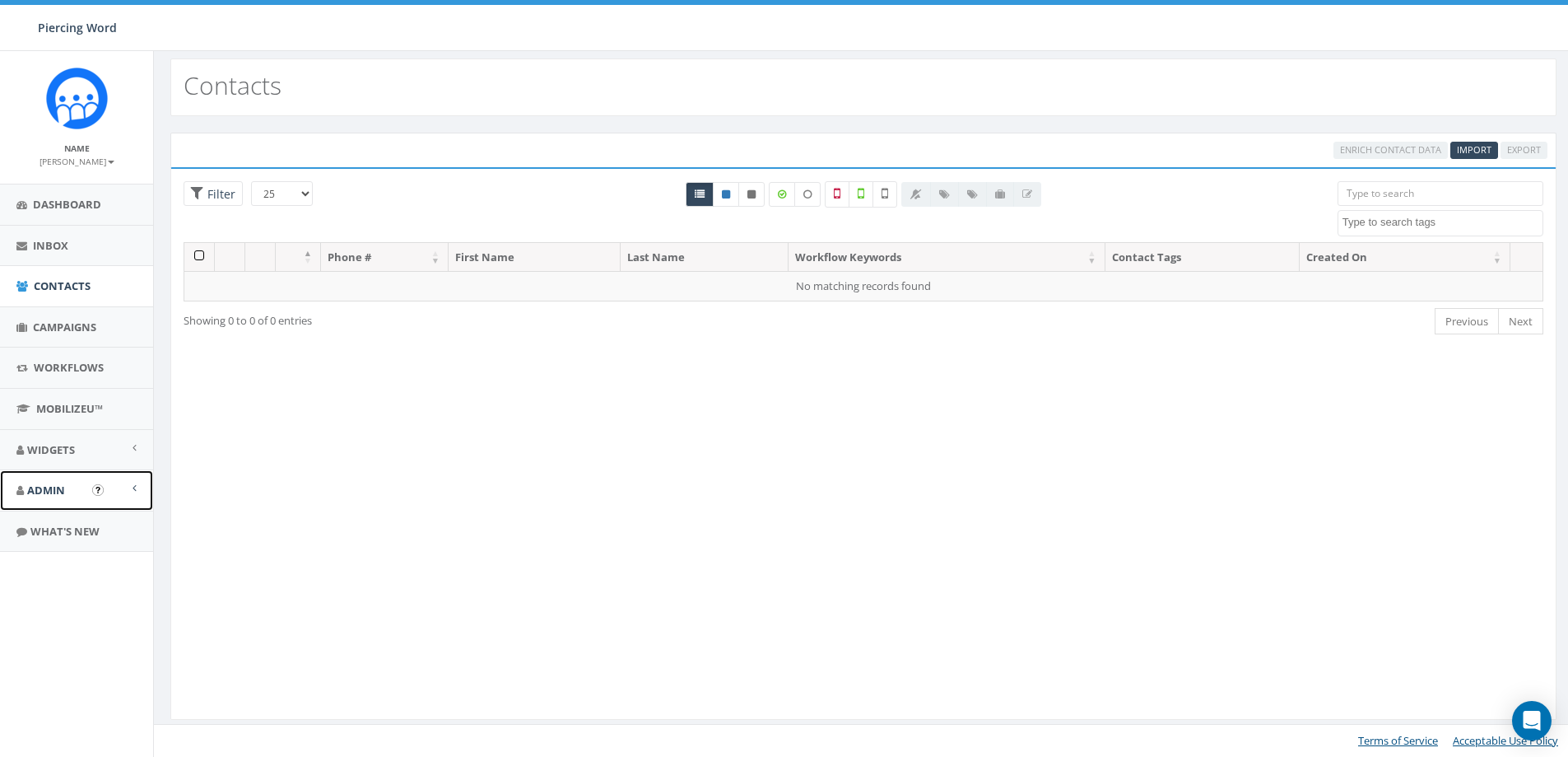
click at [139, 460] on link "Admin" at bounding box center [77, 491] width 153 height 40
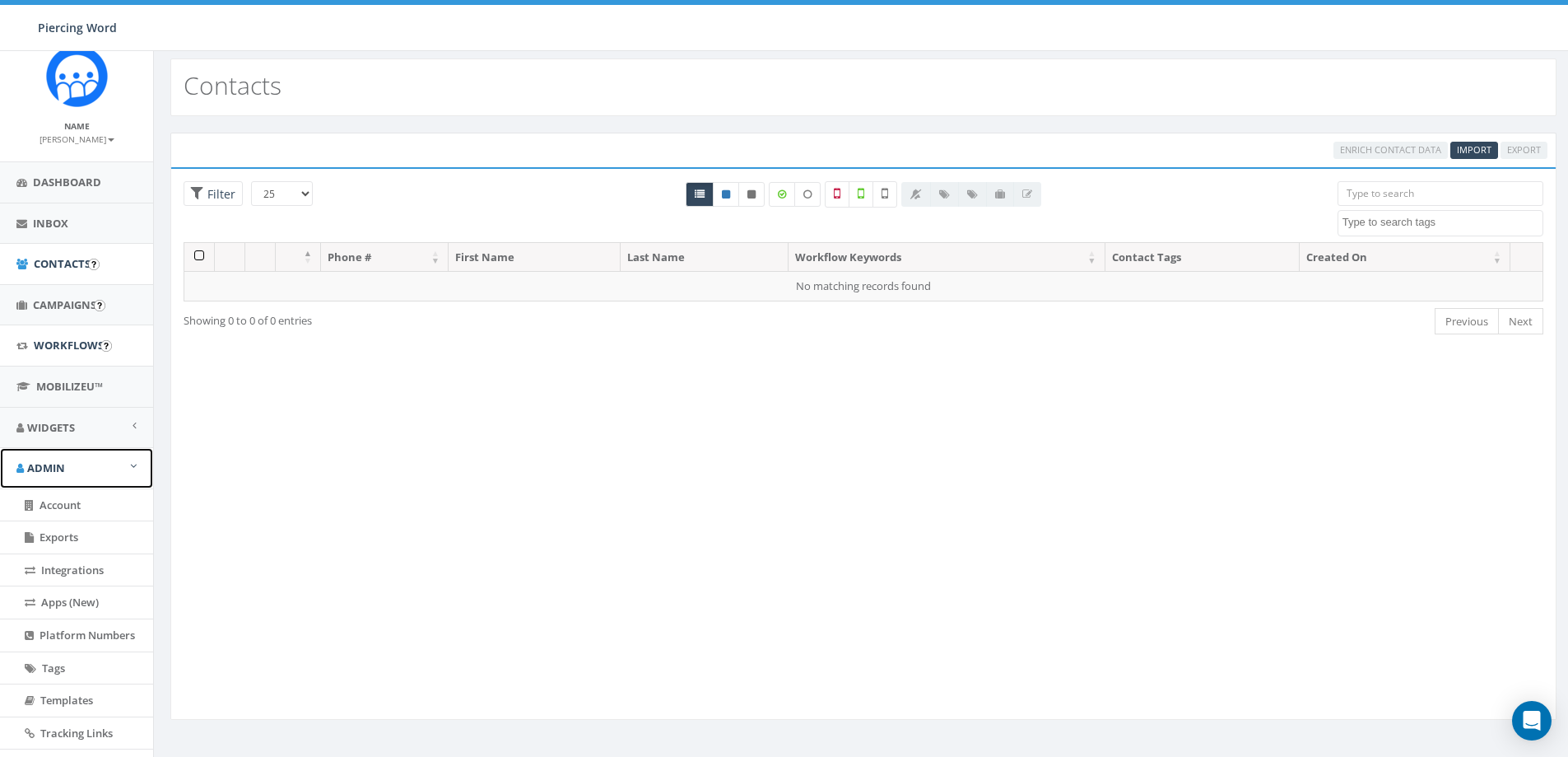
scroll to position [0, 0]
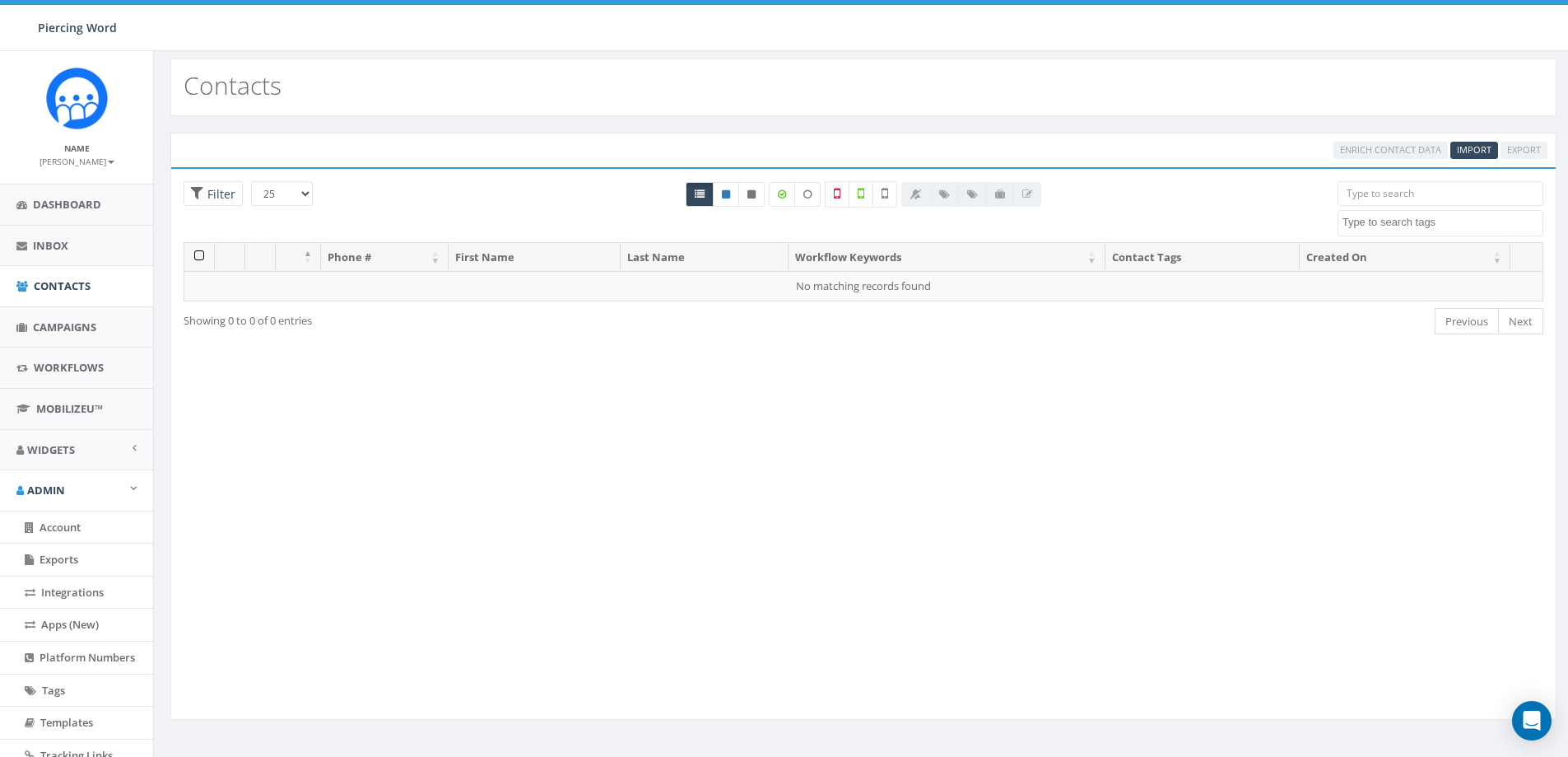
drag, startPoint x: 692, startPoint y: 253, endPoint x: 631, endPoint y: 316, distance: 87.7
click at [631, 316] on div "Showing 0 to 0 of 0 entries" at bounding box center [459, 317] width 552 height 22
click at [698, 254] on th "Last Name" at bounding box center [705, 257] width 168 height 29
click at [1040, 151] on span "Enrich Contact Data" at bounding box center [1390, 149] width 114 height 15
click at [1040, 142] on link "Import" at bounding box center [1473, 150] width 47 height 17
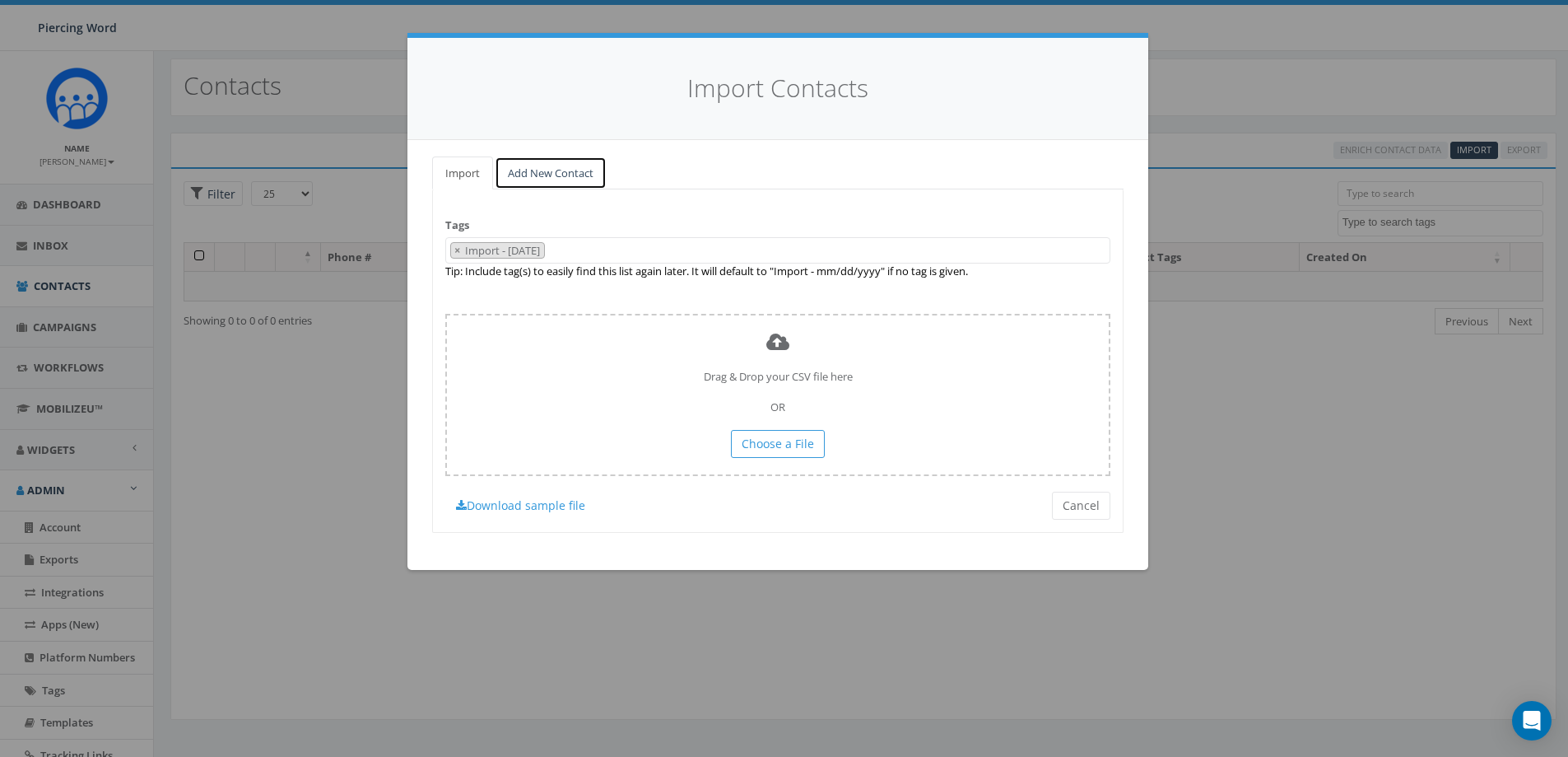
click at [562, 174] on link "Add New Contact" at bounding box center [550, 173] width 112 height 34
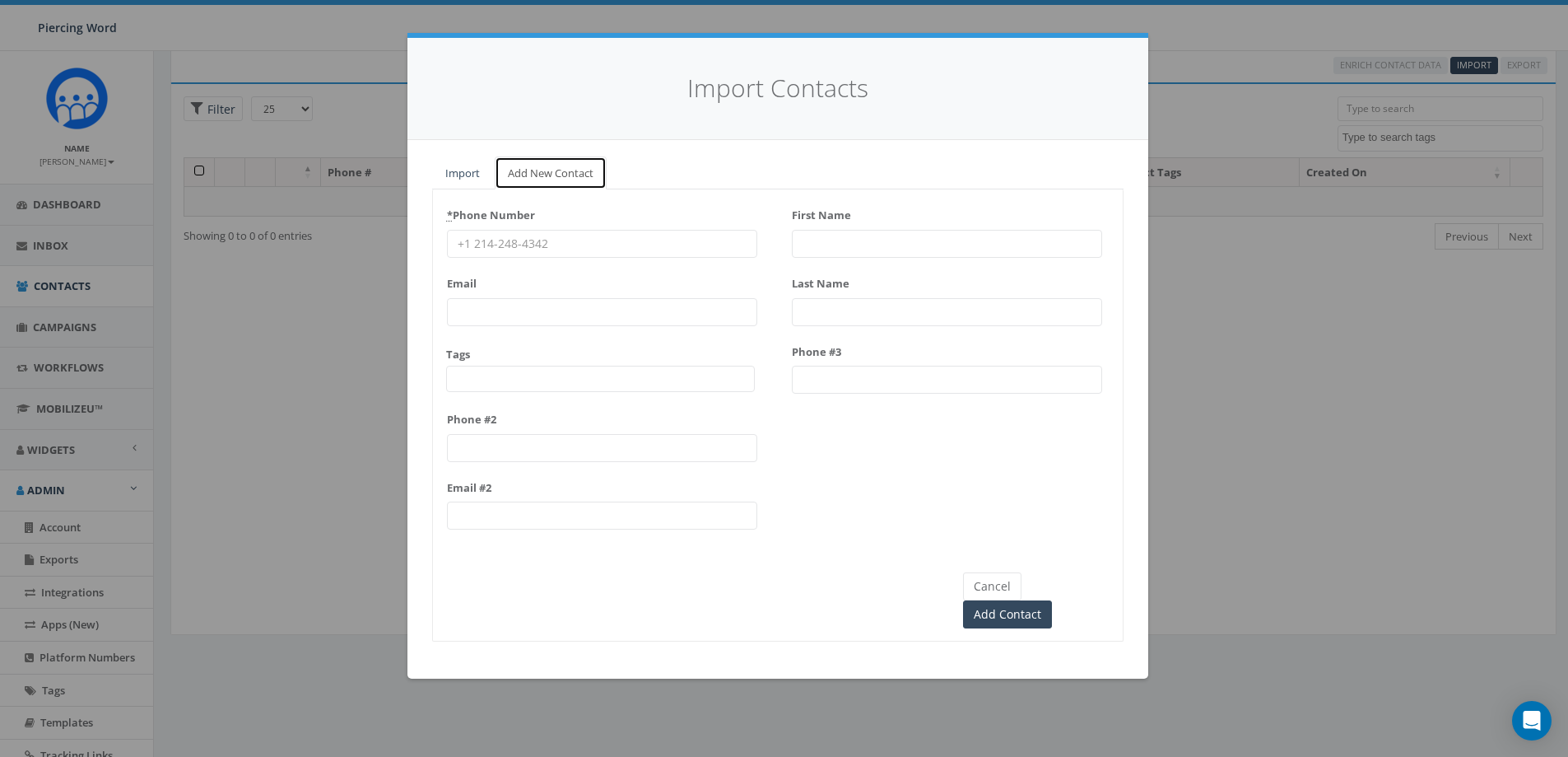
scroll to position [105, 0]
click at [474, 177] on link "Import" at bounding box center [462, 173] width 61 height 34
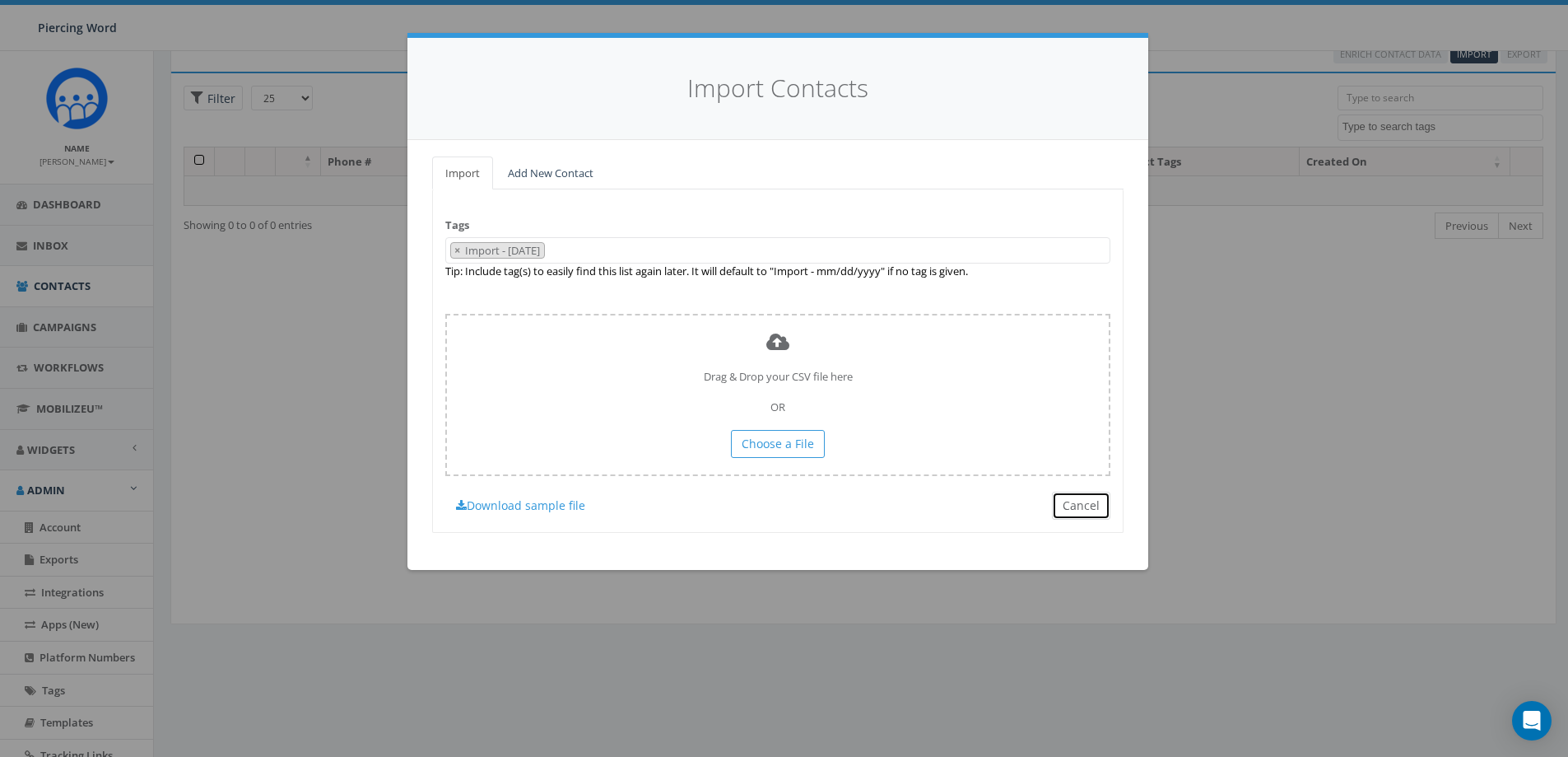
click at [1040, 460] on button "Cancel" at bounding box center [1081, 505] width 58 height 28
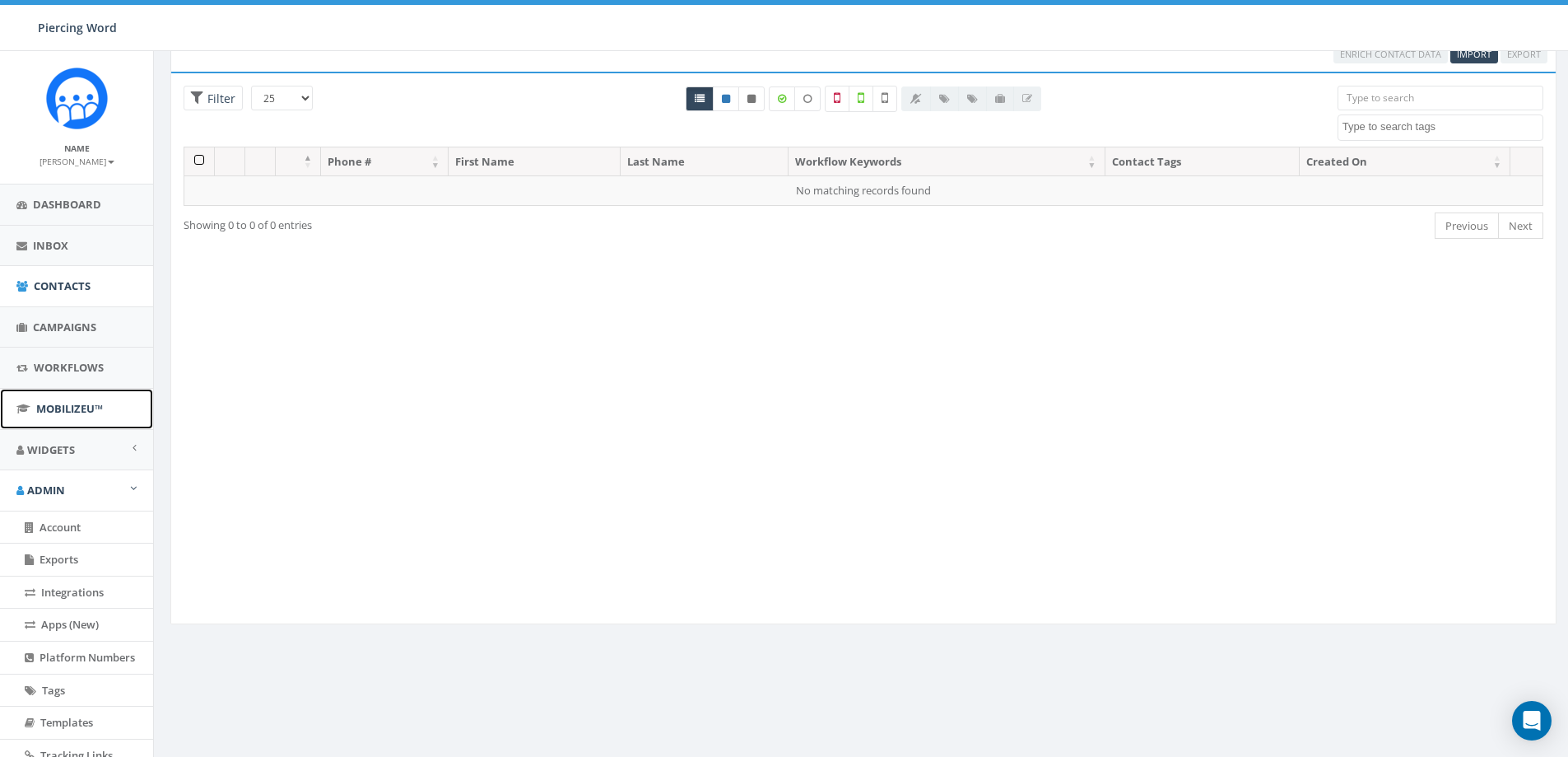
click at [53, 401] on link "MobilizeU™" at bounding box center [77, 409] width 153 height 40
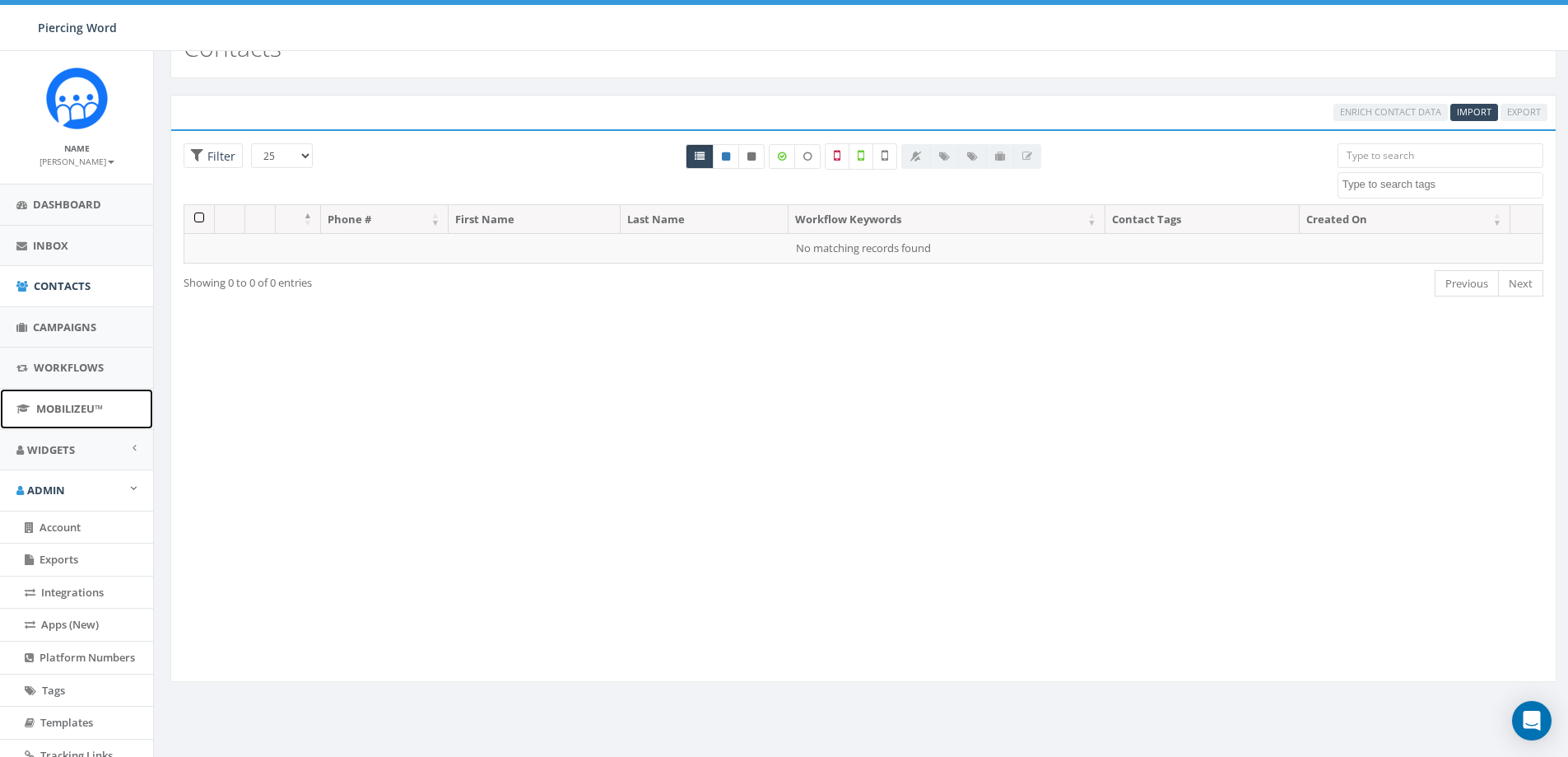
scroll to position [45, 0]
click at [1040, 117] on span "Import" at bounding box center [1474, 113] width 35 height 12
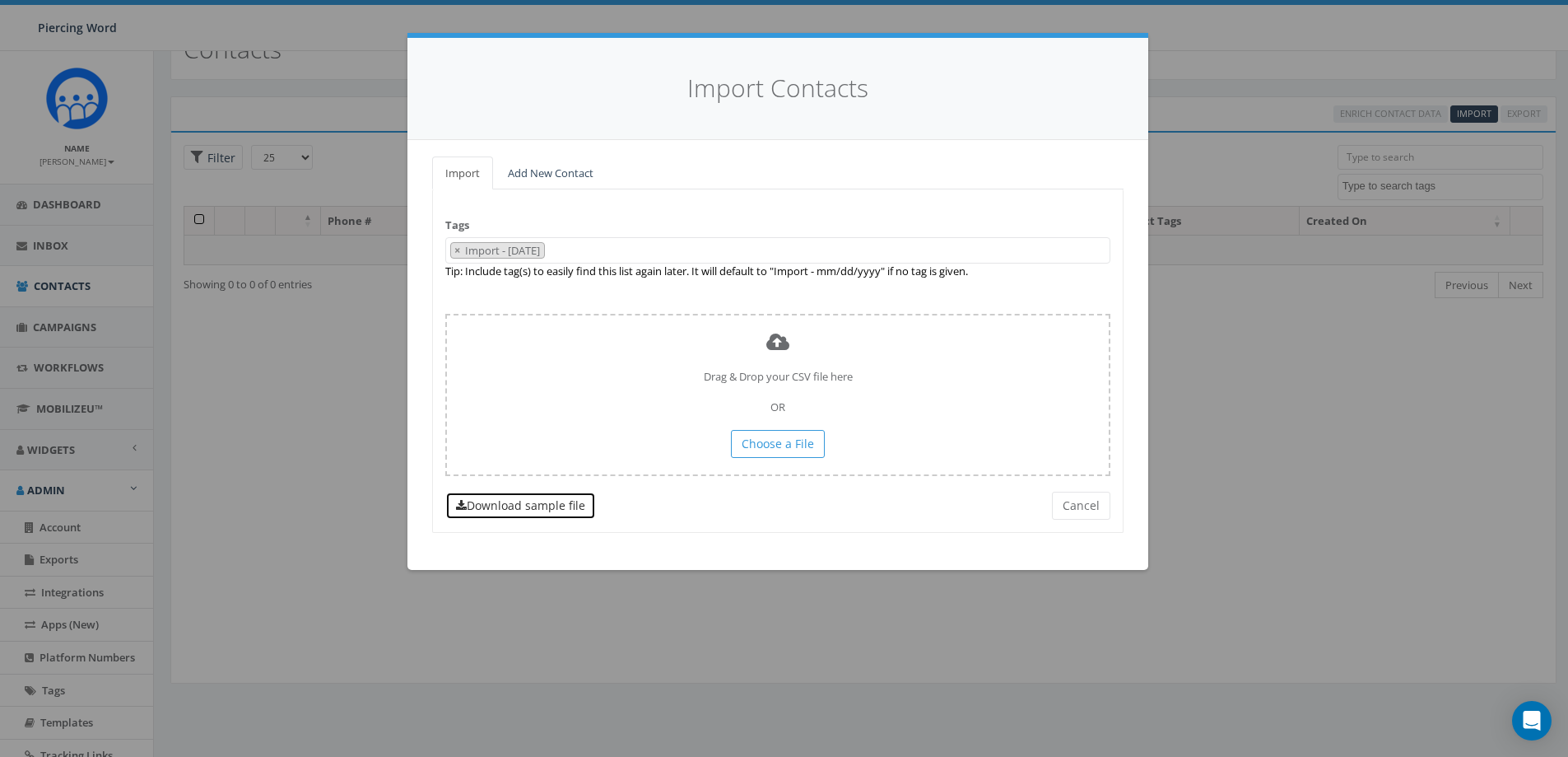
click at [563, 460] on link "Download sample file" at bounding box center [520, 505] width 151 height 28
